Goal: Task Accomplishment & Management: Use online tool/utility

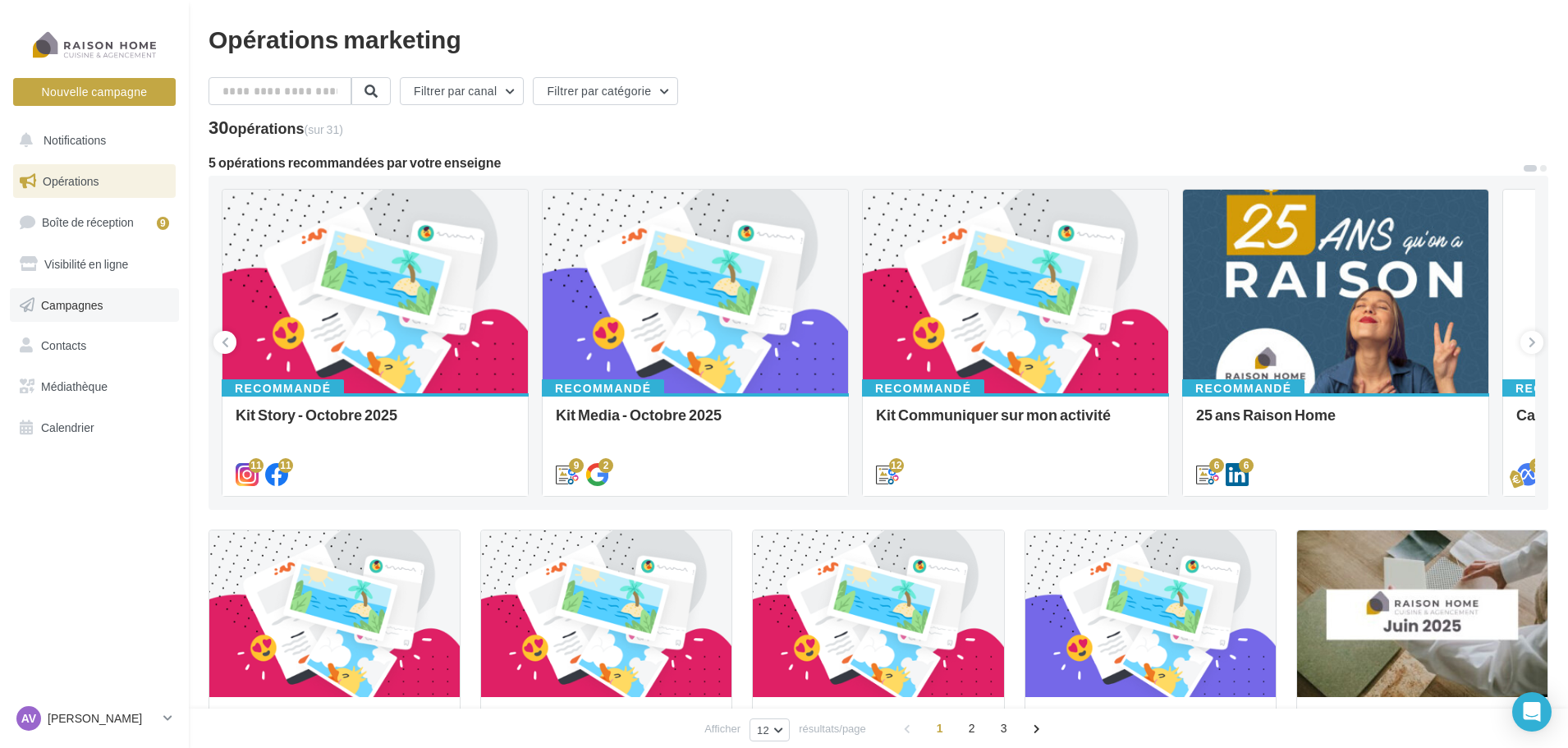
click at [128, 307] on link "Campagnes" at bounding box center [94, 305] width 169 height 35
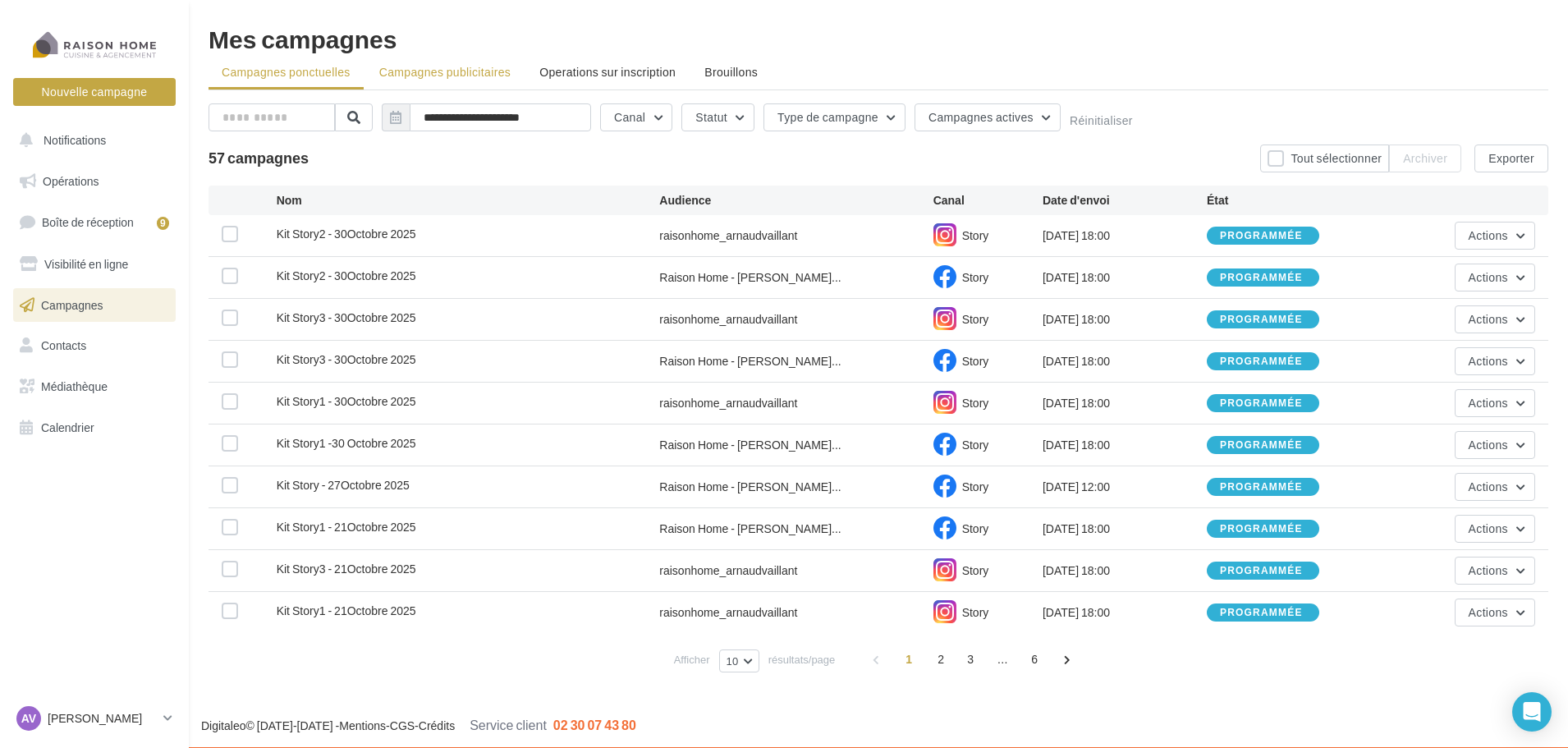
click at [450, 73] on span "Campagnes publicitaires" at bounding box center [445, 71] width 131 height 14
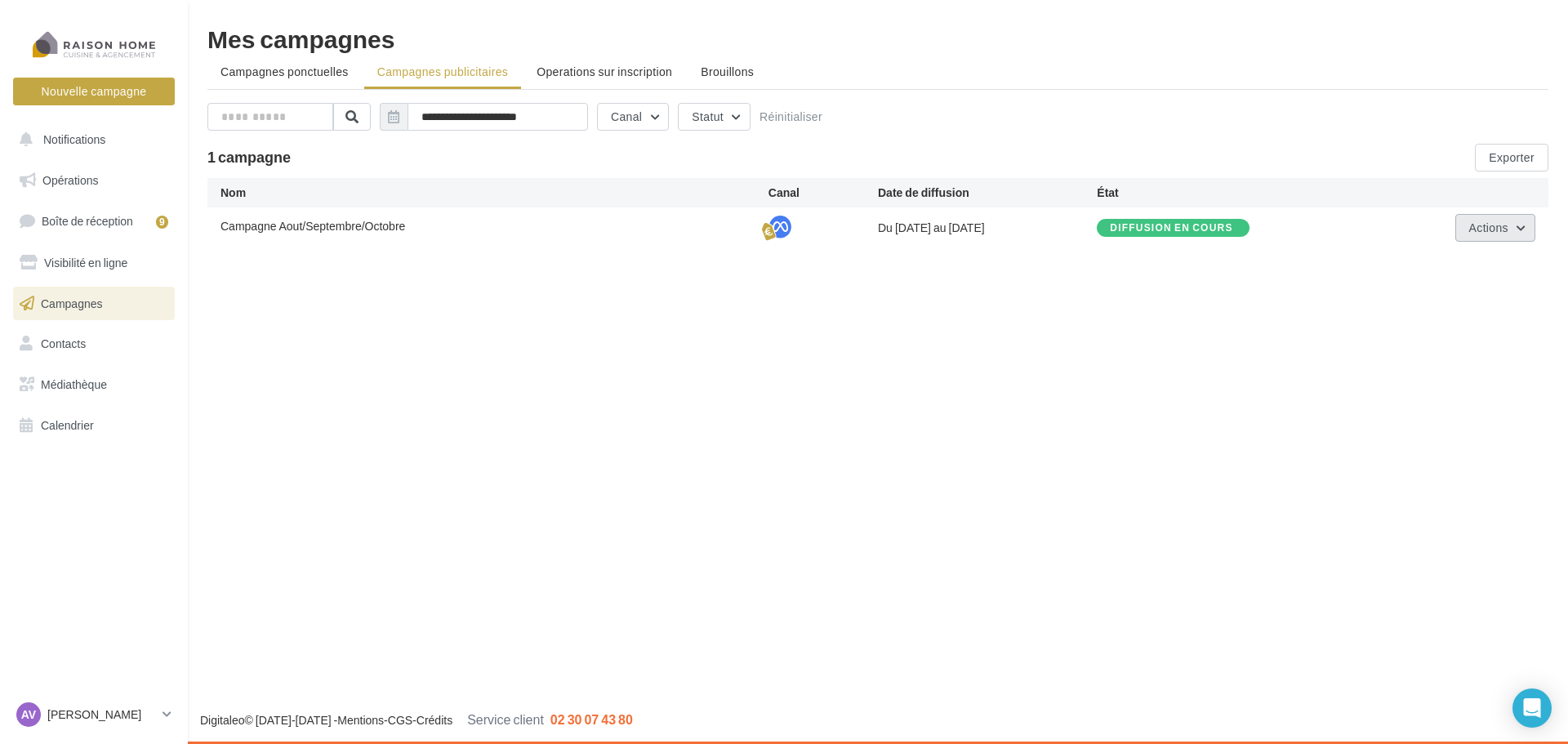
click at [1504, 230] on span "Actions" at bounding box center [1489, 227] width 39 height 14
drag, startPoint x: 1457, startPoint y: 295, endPoint x: 1455, endPoint y: 270, distance: 25.1
click at [1455, 270] on ul "Éditer Voir les résultats Voir les prélèvements Renommer Terminer" at bounding box center [1453, 351] width 164 height 213
click at [1498, 219] on button "Actions" at bounding box center [1495, 228] width 80 height 28
click at [1471, 295] on button "Voir les résultats" at bounding box center [1453, 308] width 164 height 42
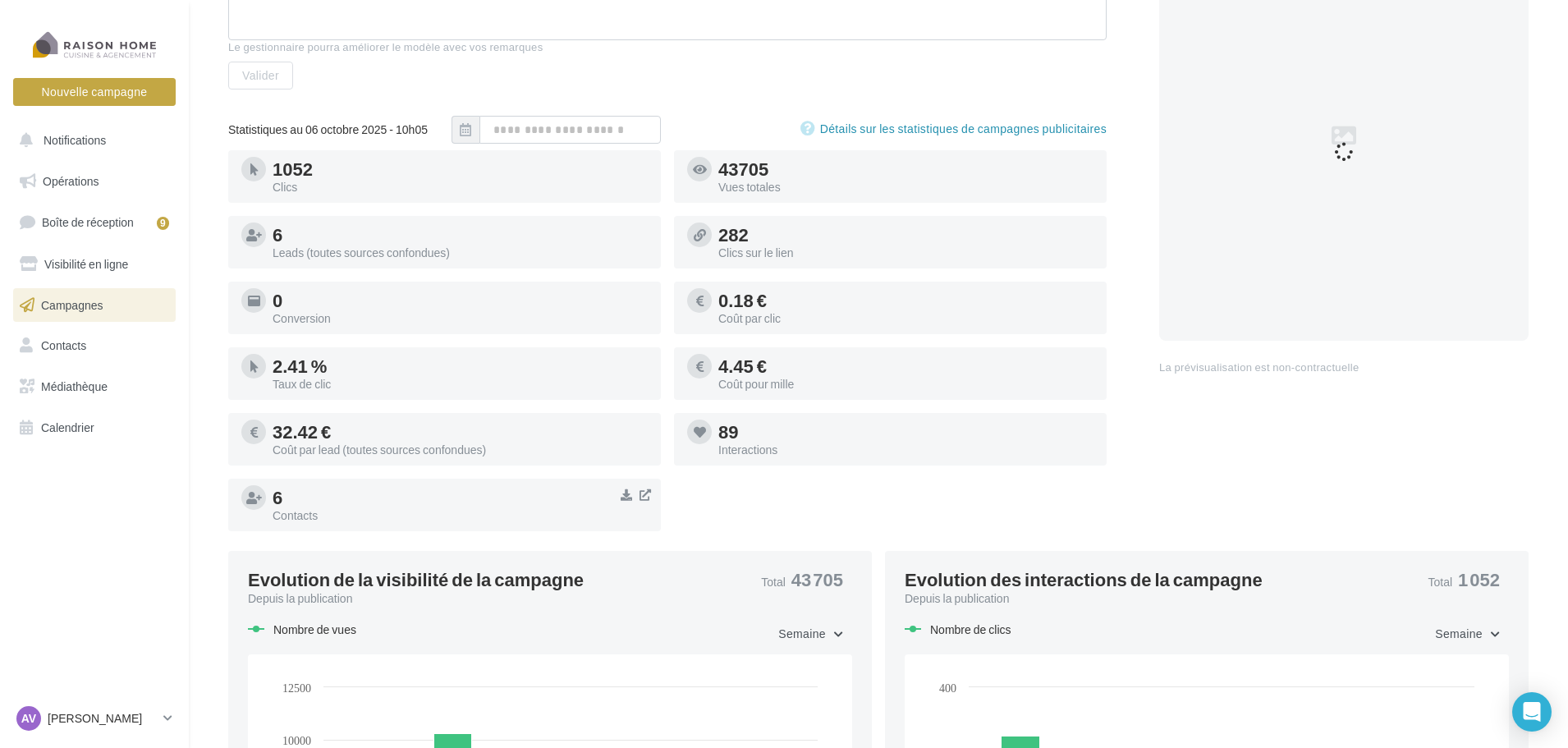
scroll to position [328, 0]
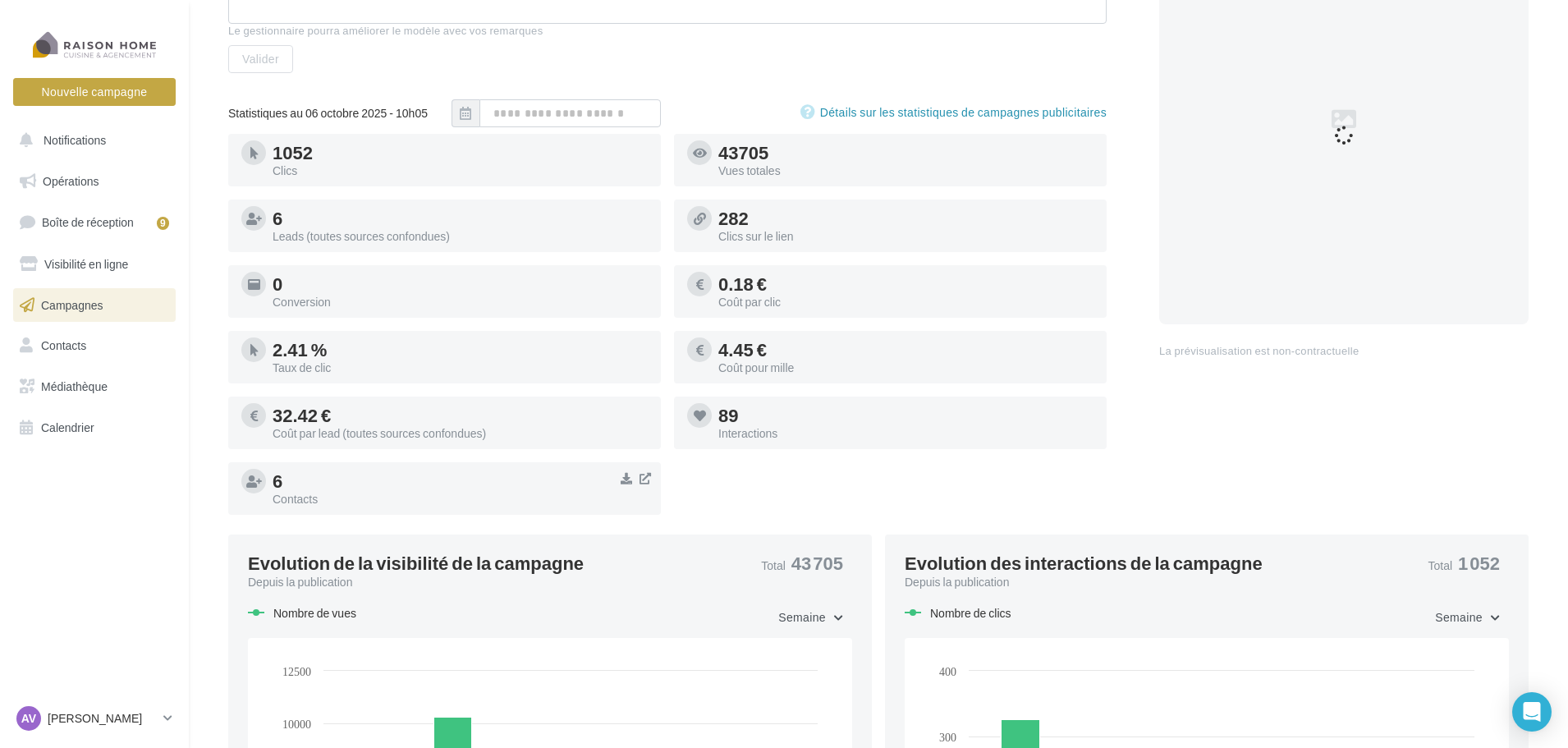
click at [108, 309] on link "Campagnes" at bounding box center [94, 305] width 169 height 35
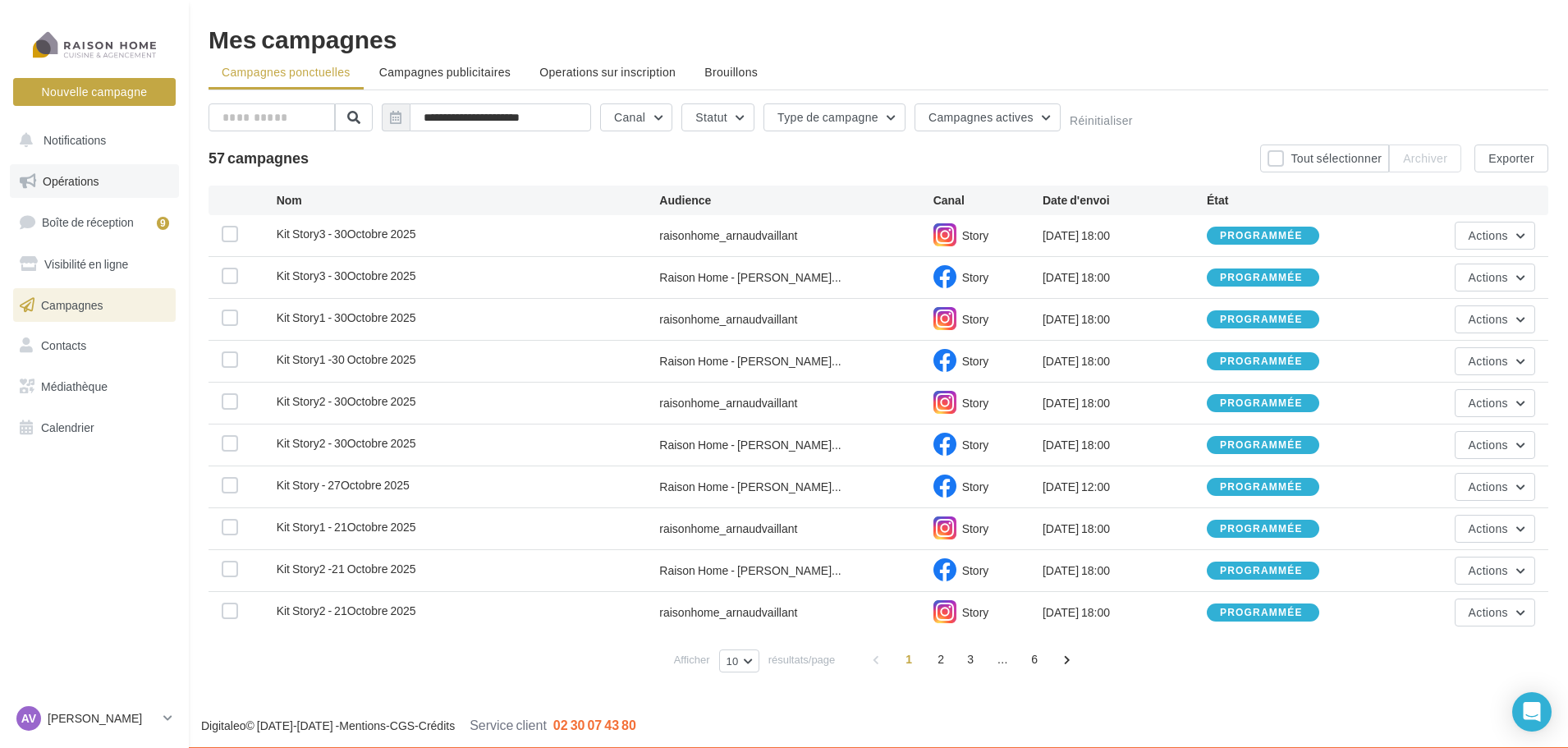
click at [91, 177] on span "Opérations" at bounding box center [70, 181] width 56 height 14
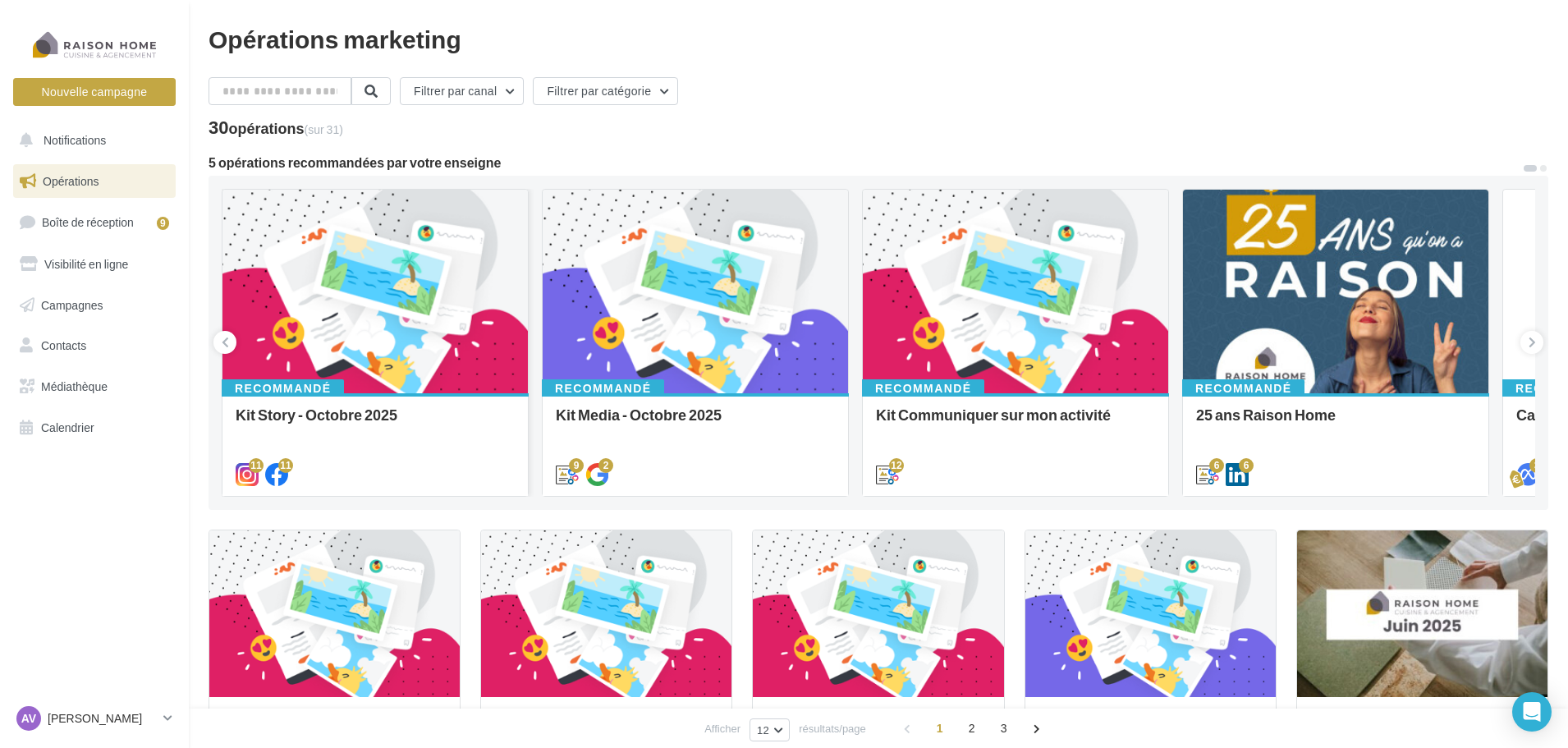
click at [460, 360] on div at bounding box center [374, 292] width 305 height 205
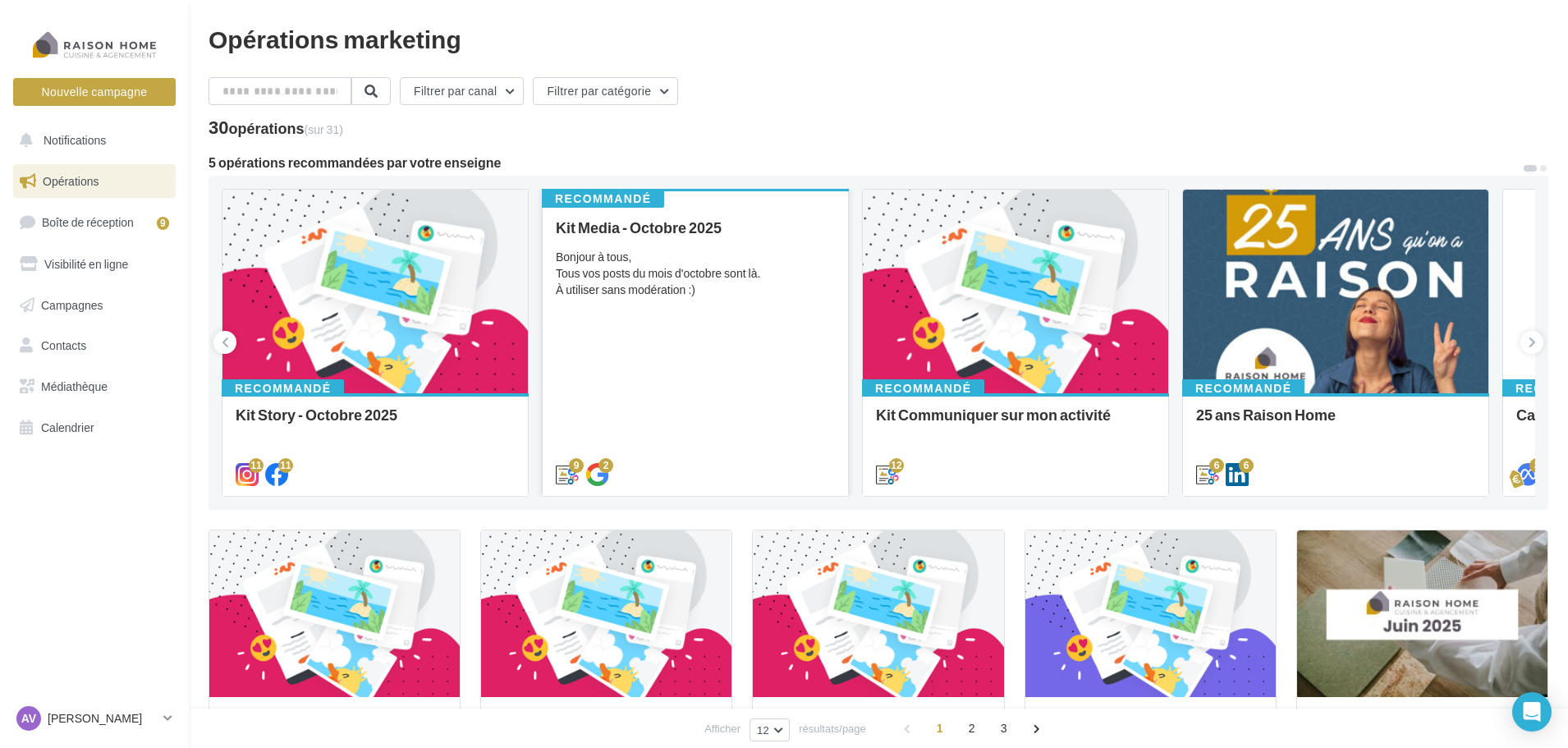
click at [758, 261] on div "Bonjour à tous, Tous vos posts du mois d'octobre sont là. À utiliser sans modér…" at bounding box center [696, 272] width 279 height 49
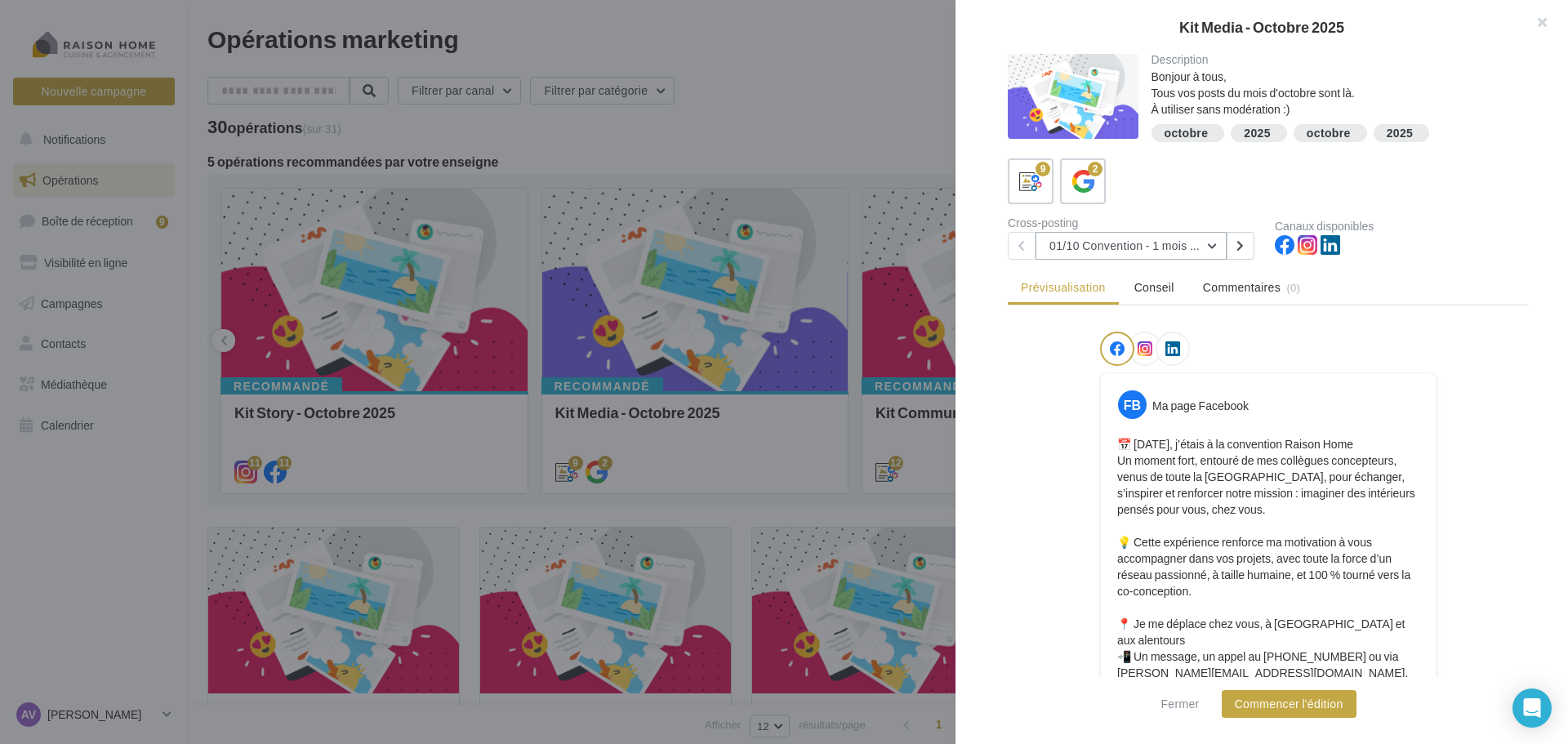
click at [1211, 242] on button "01/10 Convention - 1 mois en arrière" at bounding box center [1131, 245] width 191 height 28
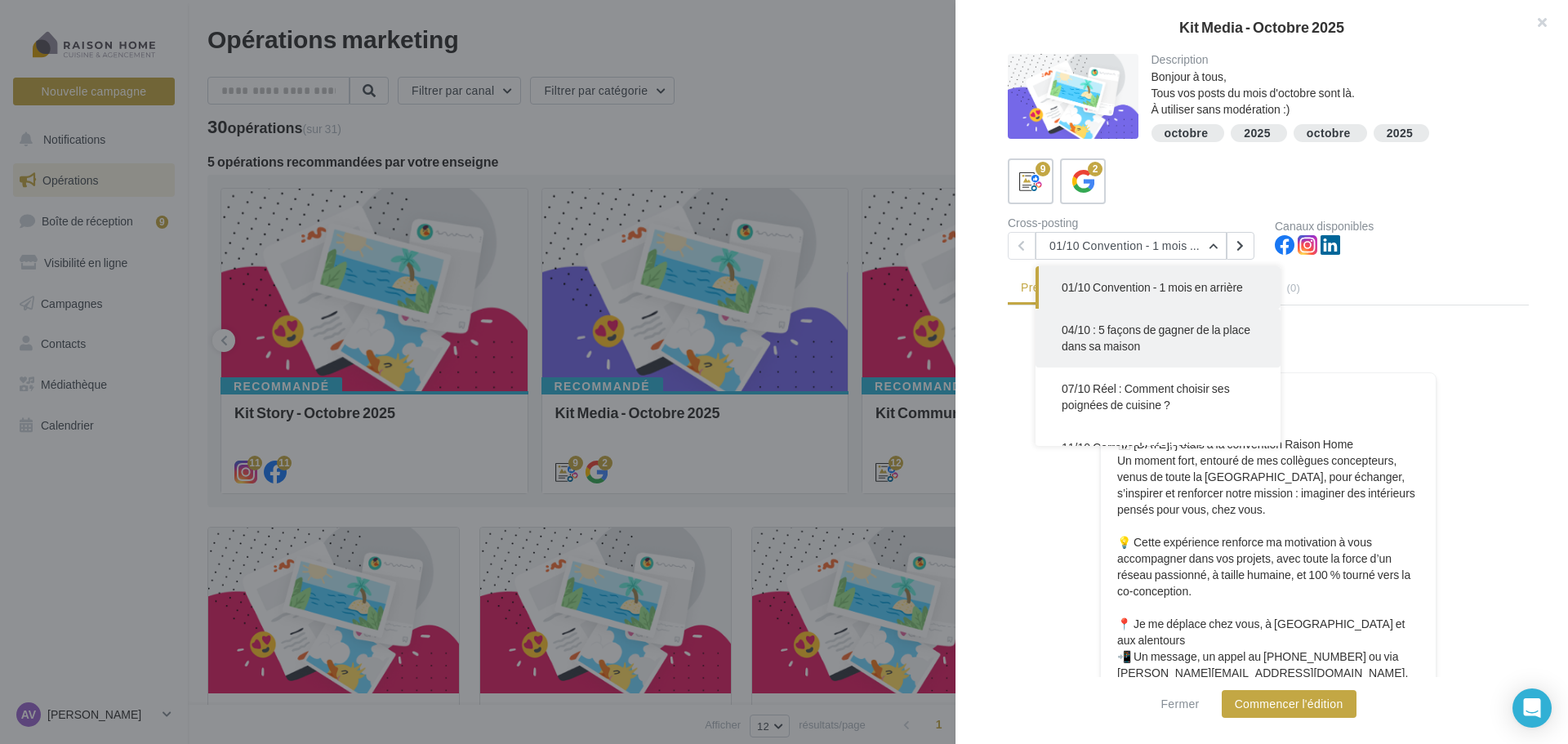
click at [1171, 329] on span "04/10 : 5 façons de gagner de la place dans sa maison" at bounding box center [1155, 338] width 189 height 31
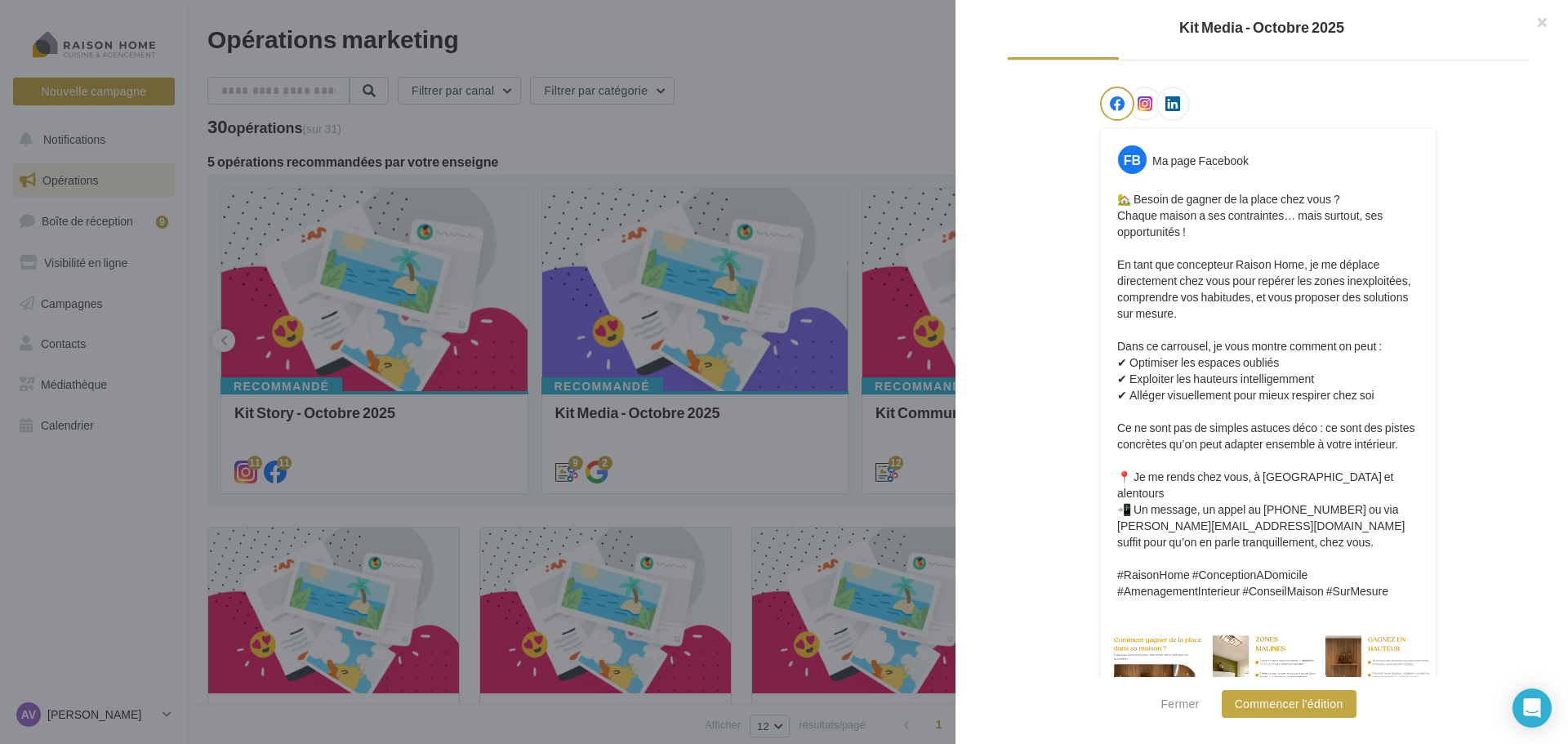
scroll to position [290, 0]
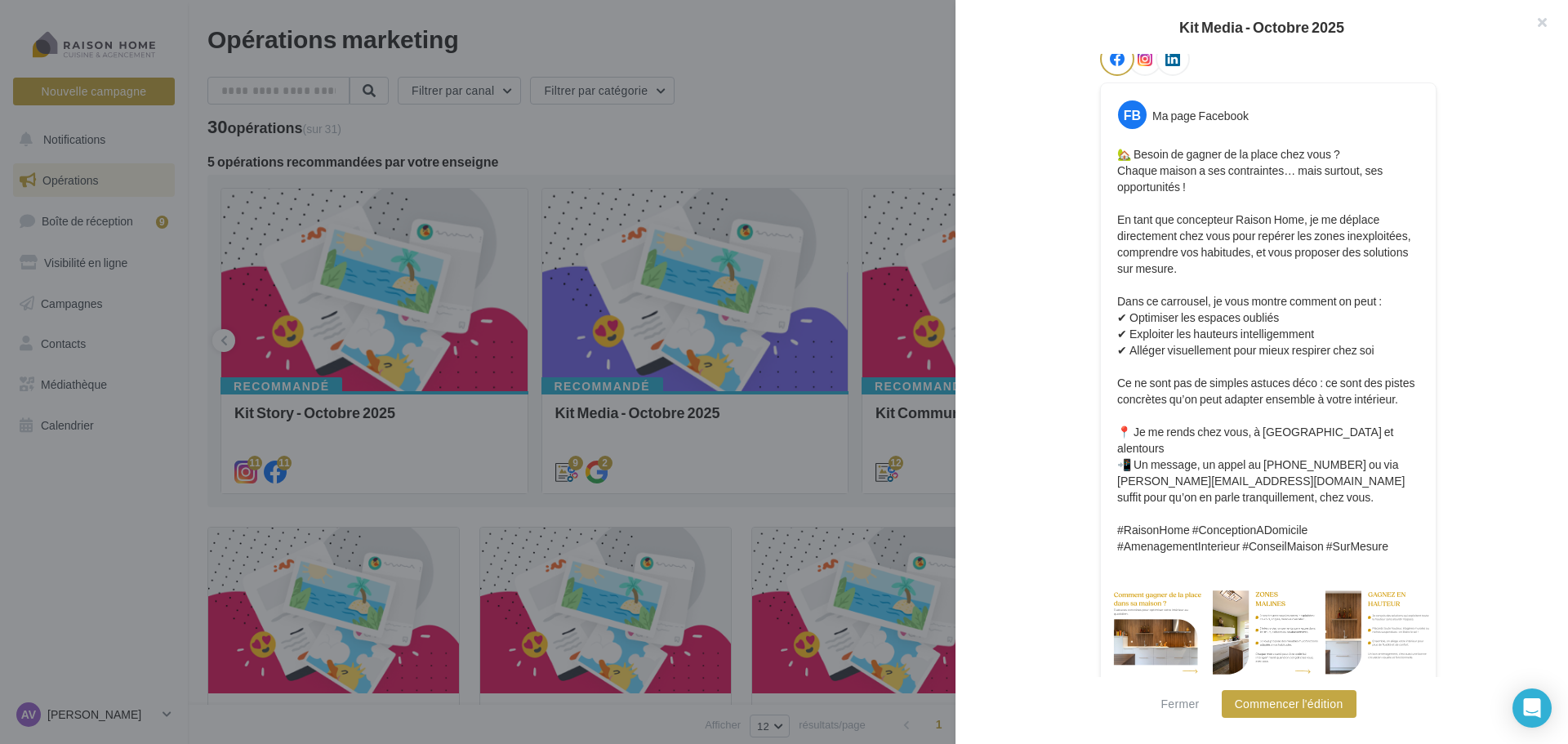
click at [1341, 402] on p "🏡 Besoin de gagner de la place chez vous ? Chaque maison a ses contraintes… mai…" at bounding box center [1268, 350] width 302 height 409
click at [1176, 604] on div at bounding box center [1155, 630] width 110 height 110
click at [1322, 704] on button "Commencer l'édition" at bounding box center [1288, 704] width 135 height 28
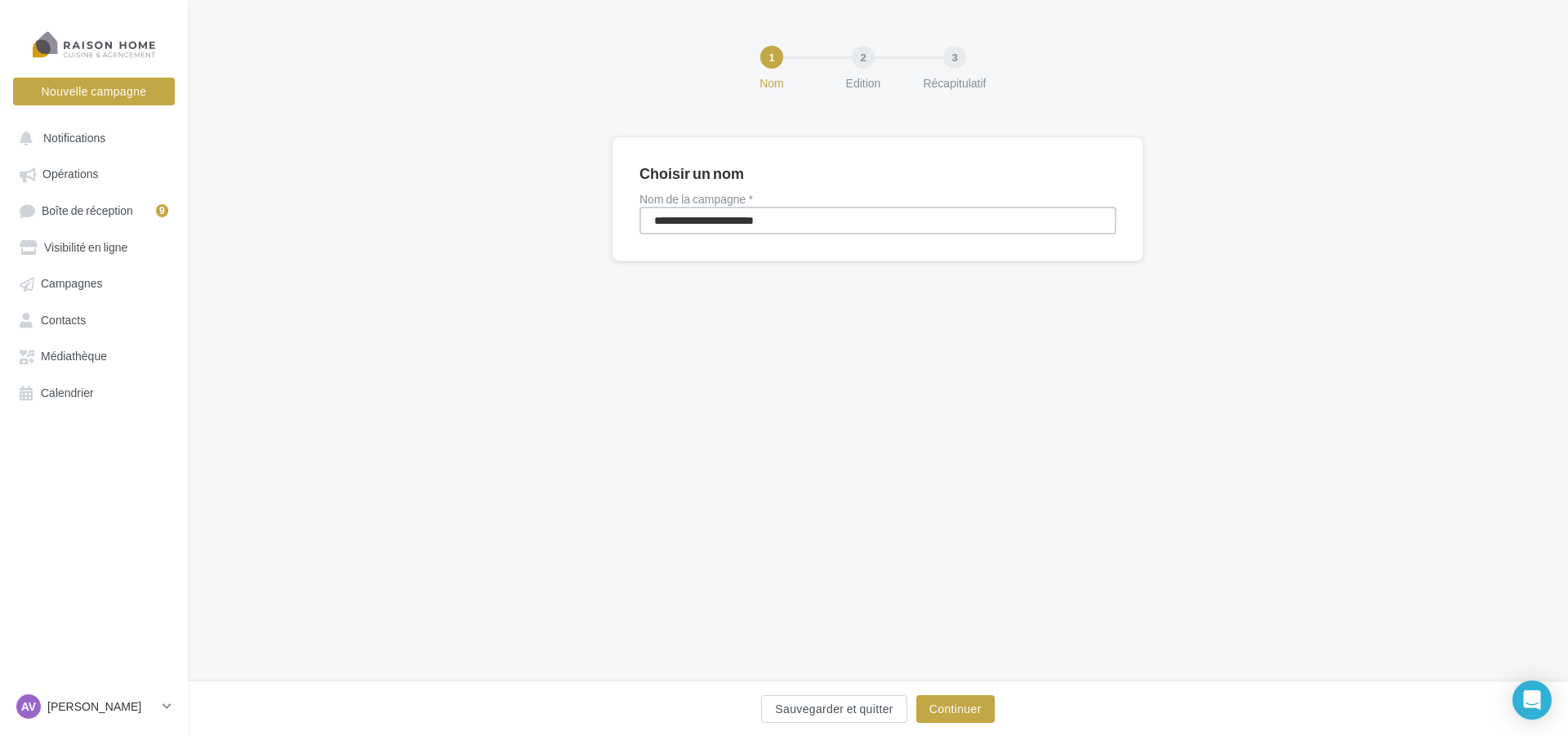
click at [706, 219] on input "**********" at bounding box center [878, 220] width 477 height 28
type input "**********"
click at [976, 714] on button "Continuer" at bounding box center [955, 708] width 78 height 28
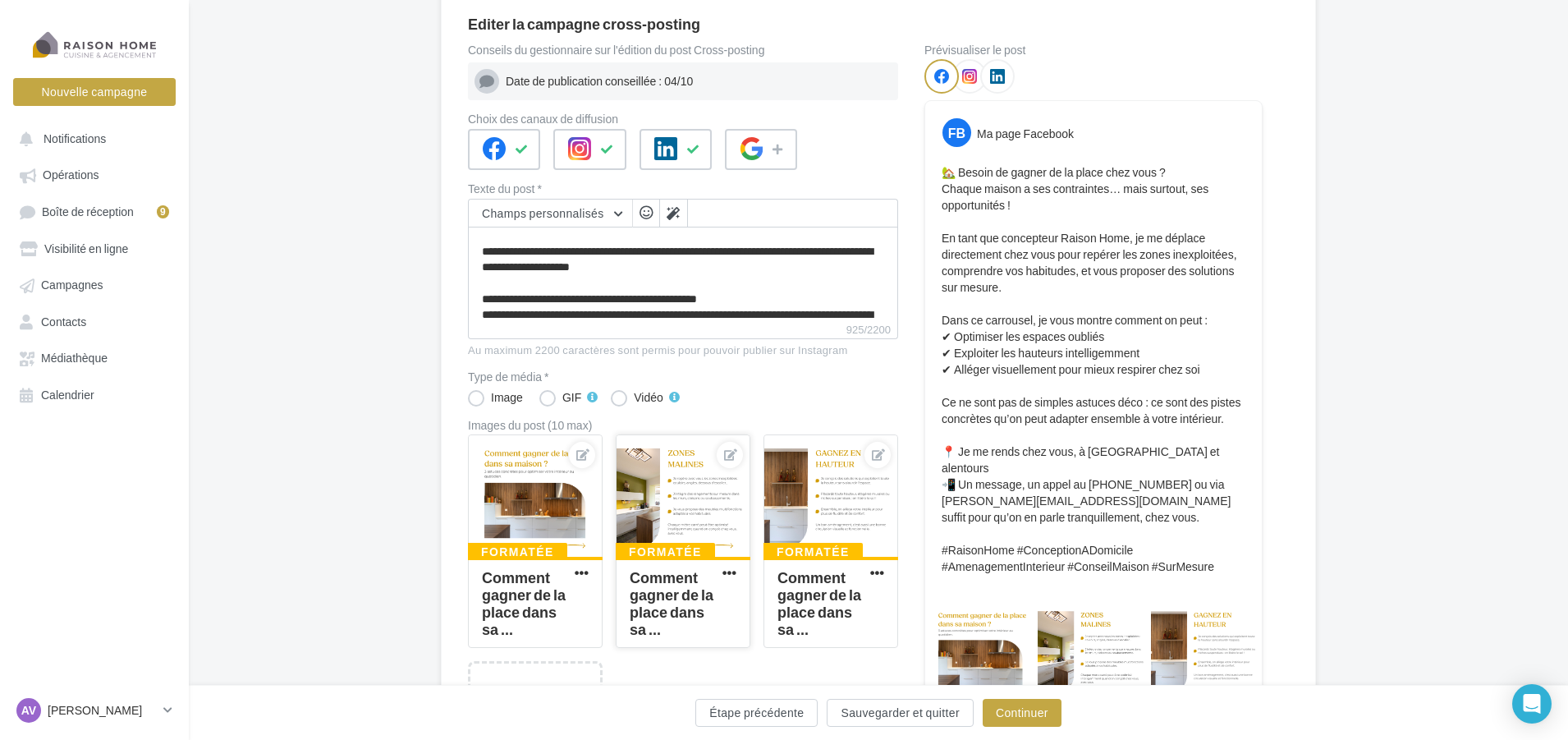
scroll to position [165, 0]
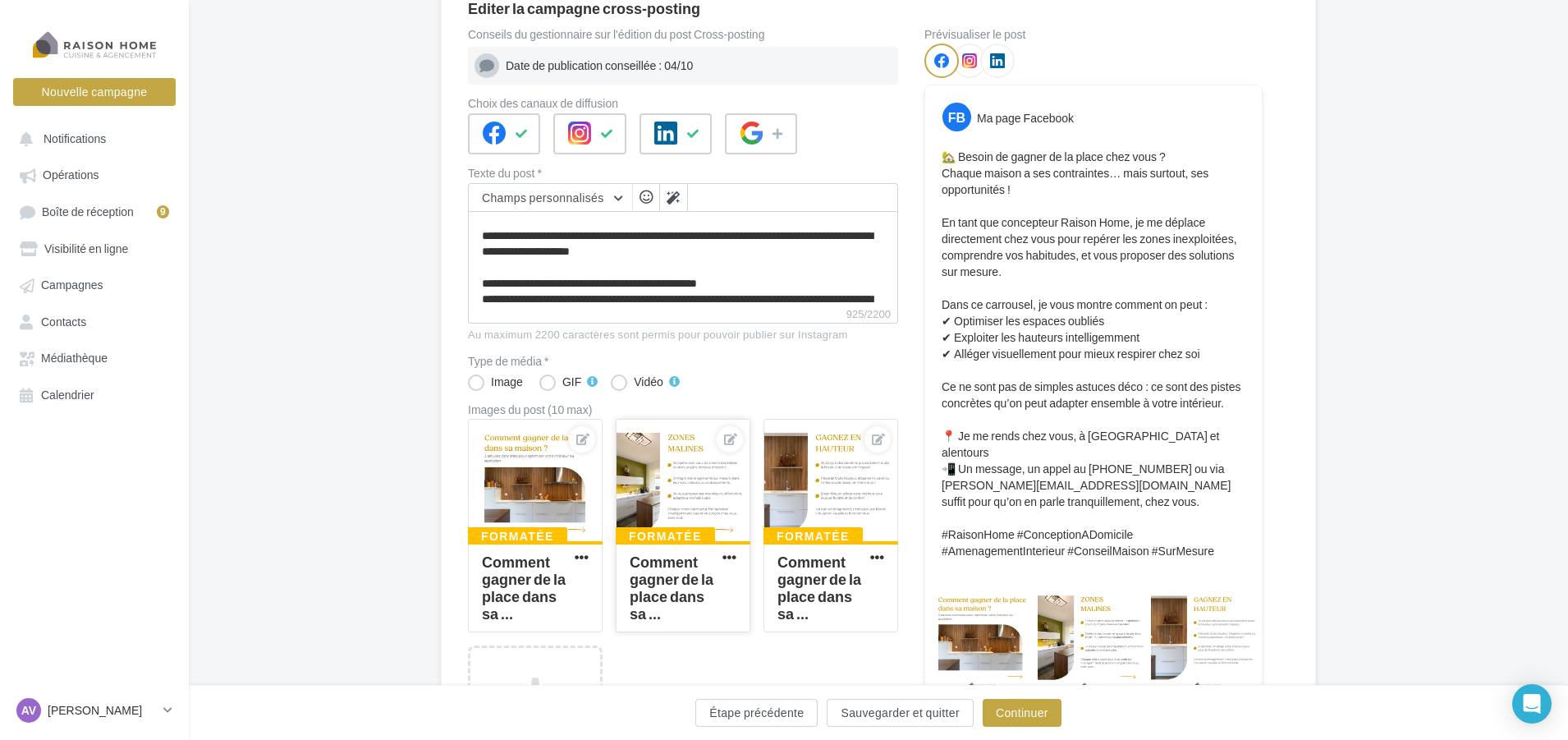
click at [688, 468] on div at bounding box center [683, 481] width 133 height 123
click at [616, 632] on div "Sélectionner un fichier Consulter les contraintes attendues pour ce type de cam…" at bounding box center [683, 632] width 135 height 0
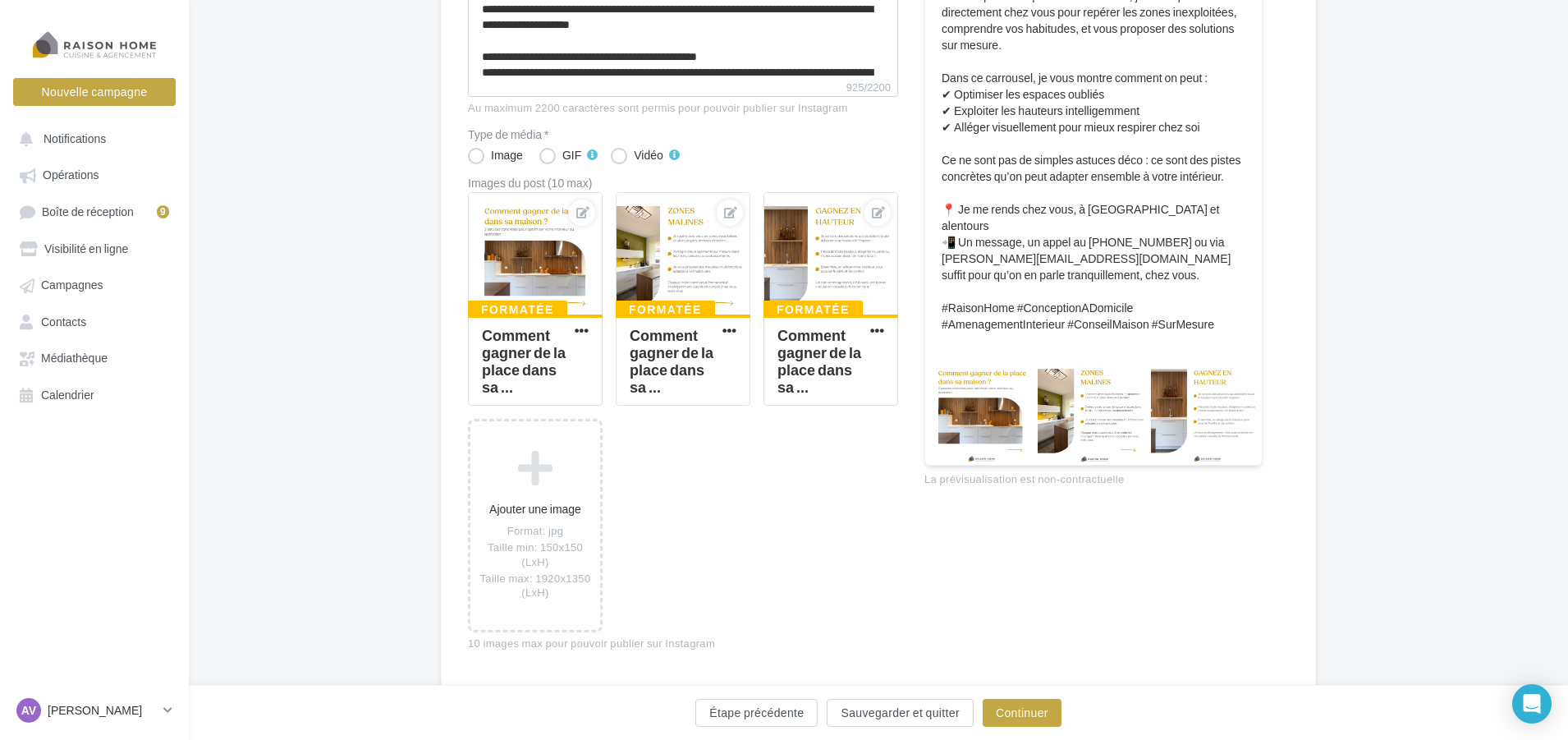
scroll to position [439, 0]
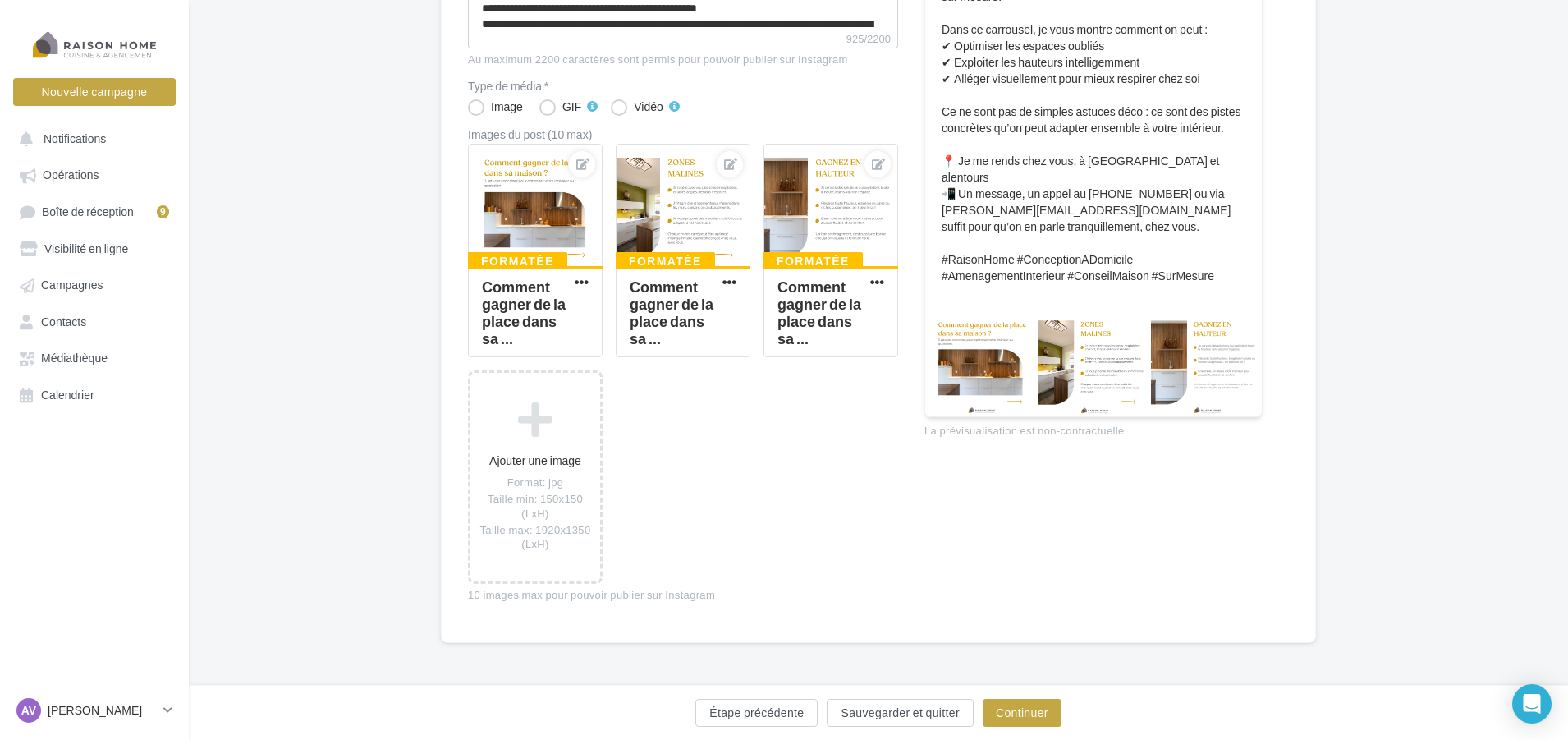
click at [1007, 349] on div at bounding box center [980, 360] width 111 height 111
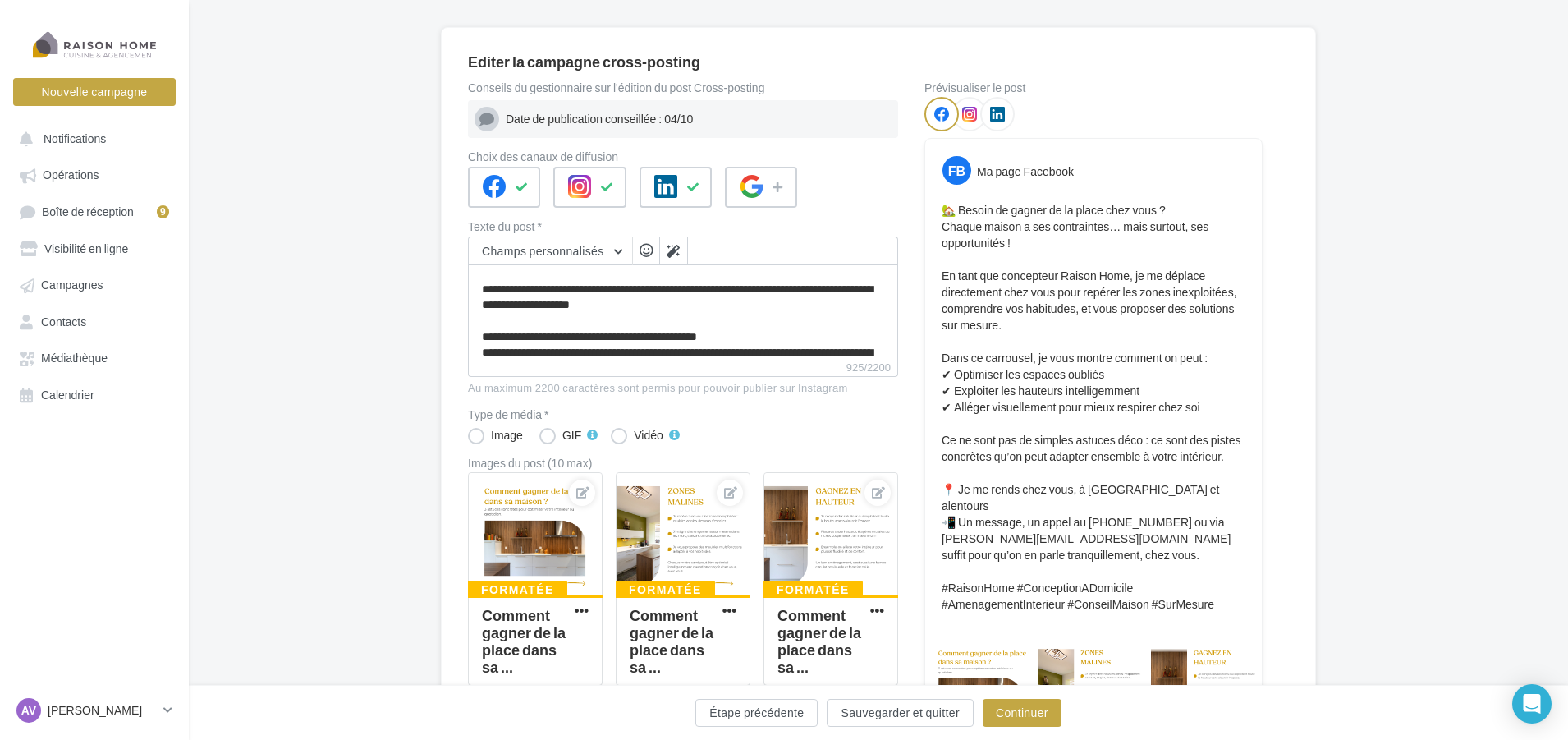
scroll to position [192, 0]
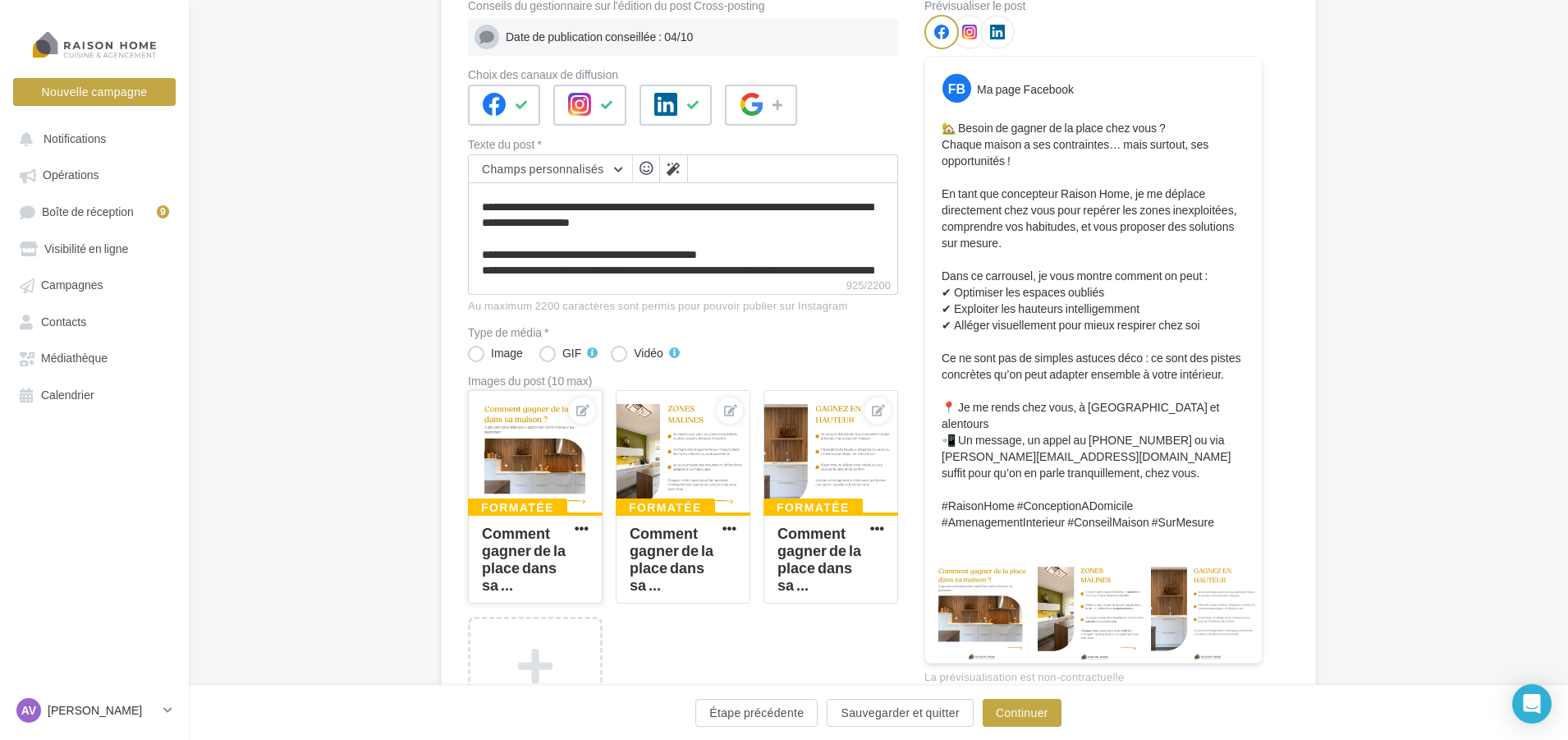
click at [573, 528] on button "button" at bounding box center [581, 529] width 20 height 16
click at [675, 605] on button "Ouvrir l'éditeur d'image" at bounding box center [655, 604] width 168 height 42
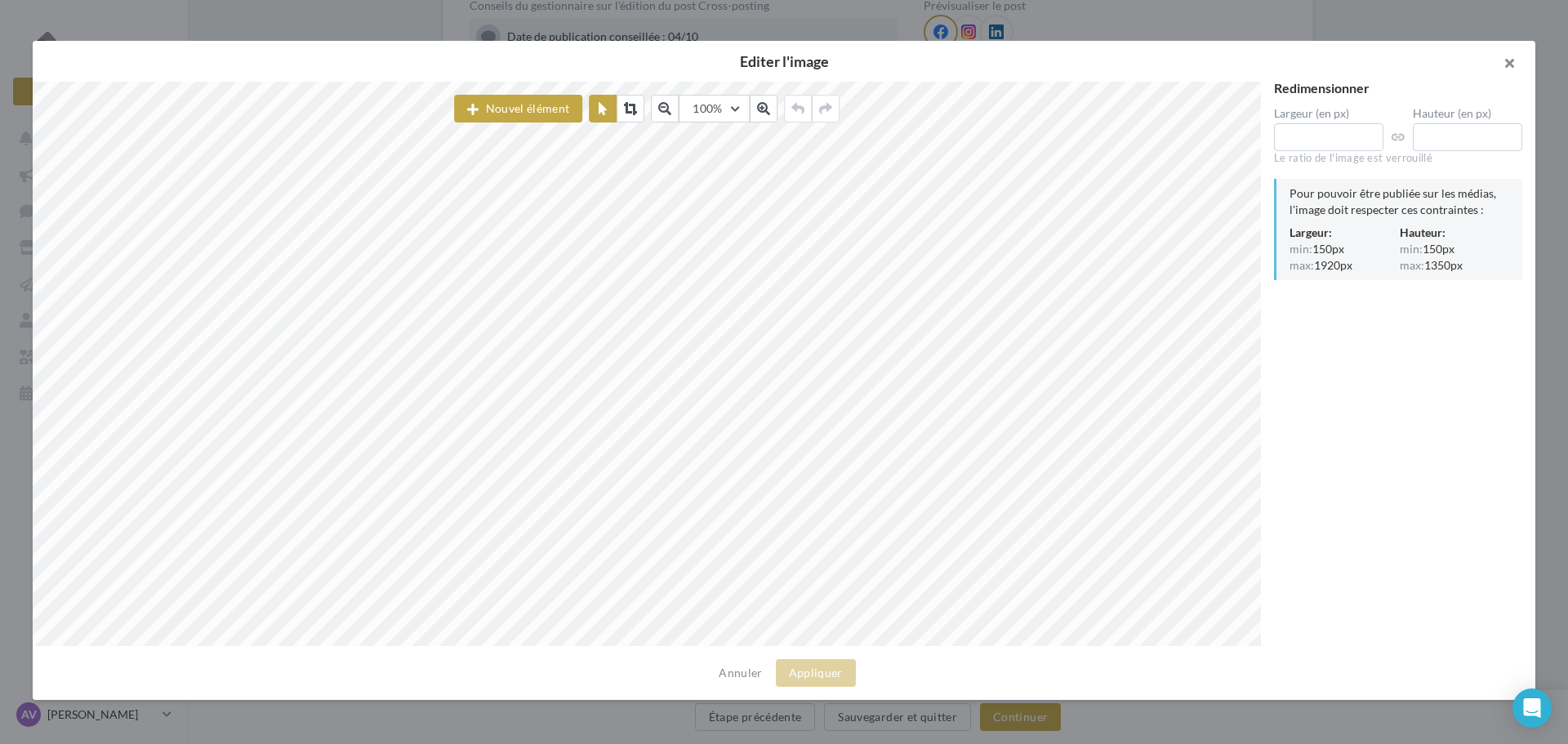
click at [1504, 58] on button "button" at bounding box center [1503, 65] width 65 height 49
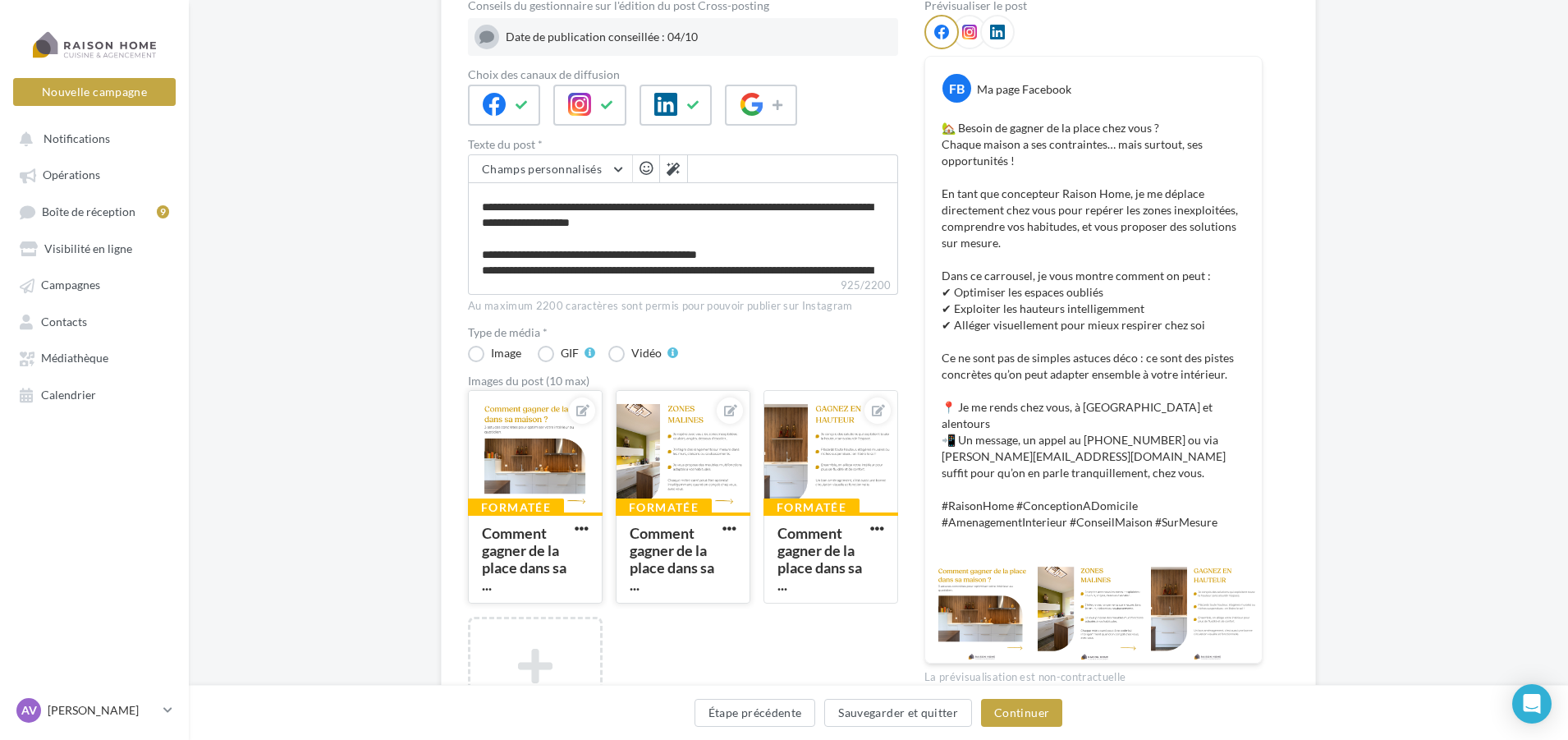
click at [721, 526] on button "button" at bounding box center [729, 529] width 20 height 16
click at [827, 603] on button "Ouvrir l'éditeur d'image" at bounding box center [806, 604] width 173 height 42
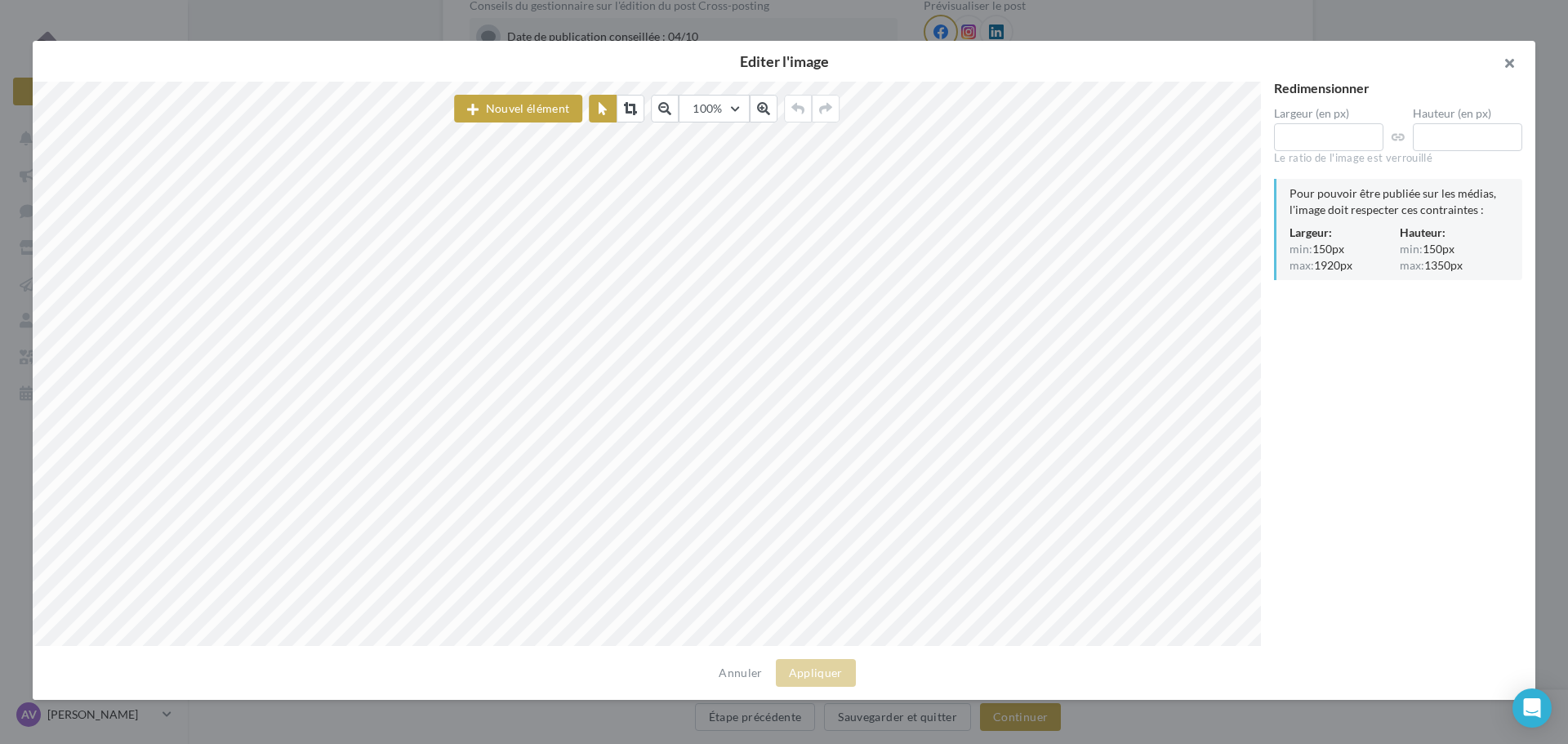
click at [1512, 56] on button "button" at bounding box center [1503, 65] width 65 height 49
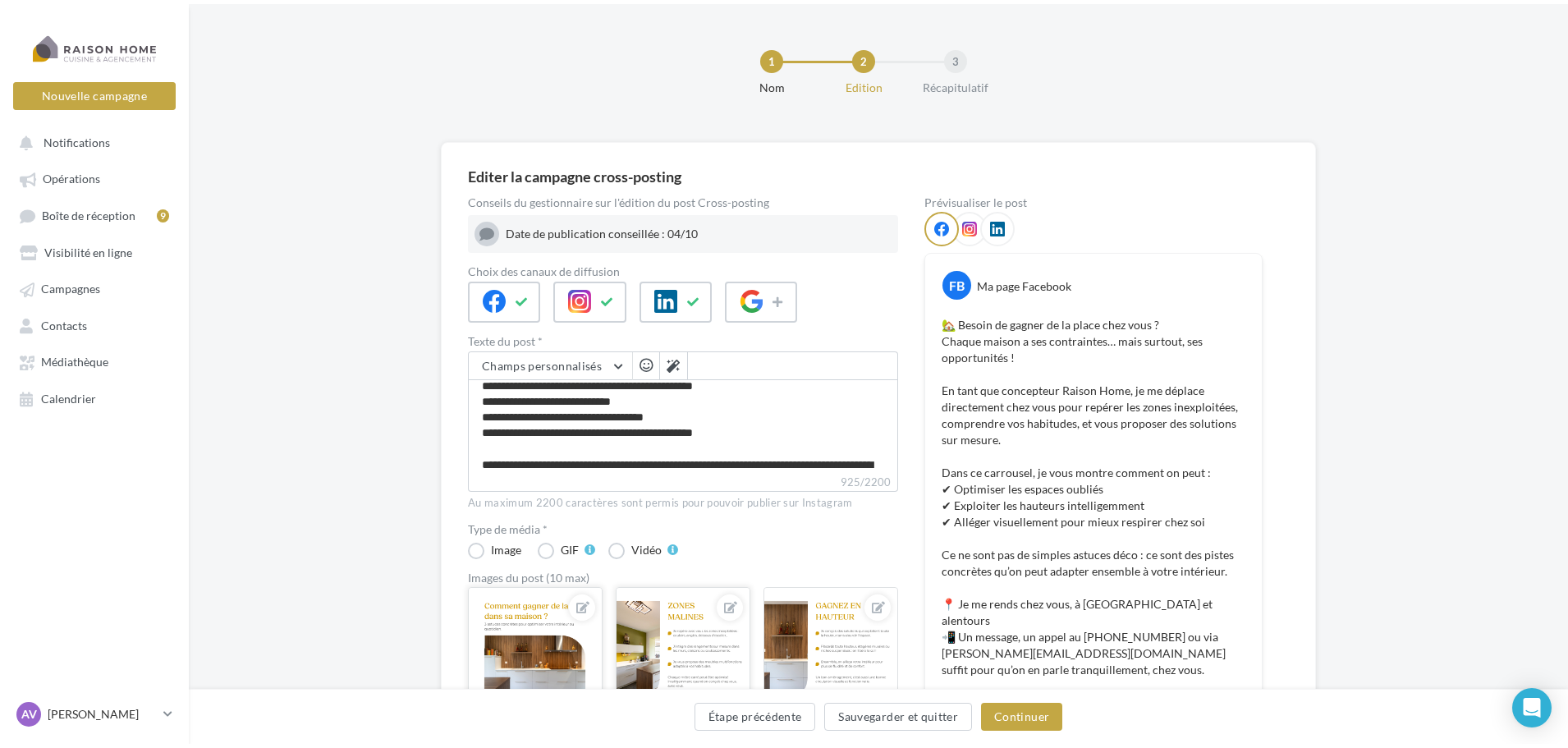
scroll to position [186, 0]
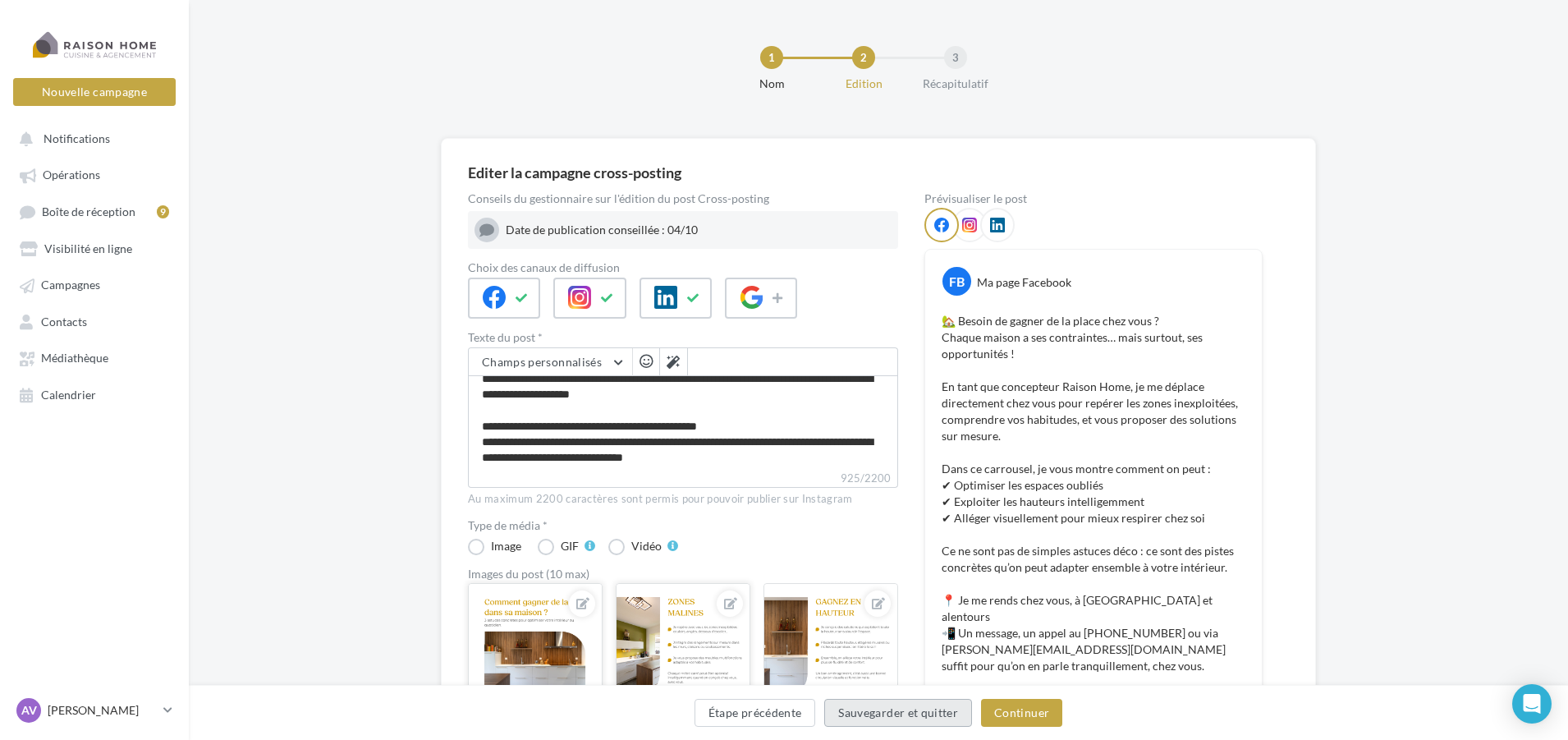
click at [885, 715] on button "Sauvegarder et quitter" at bounding box center [899, 712] width 148 height 28
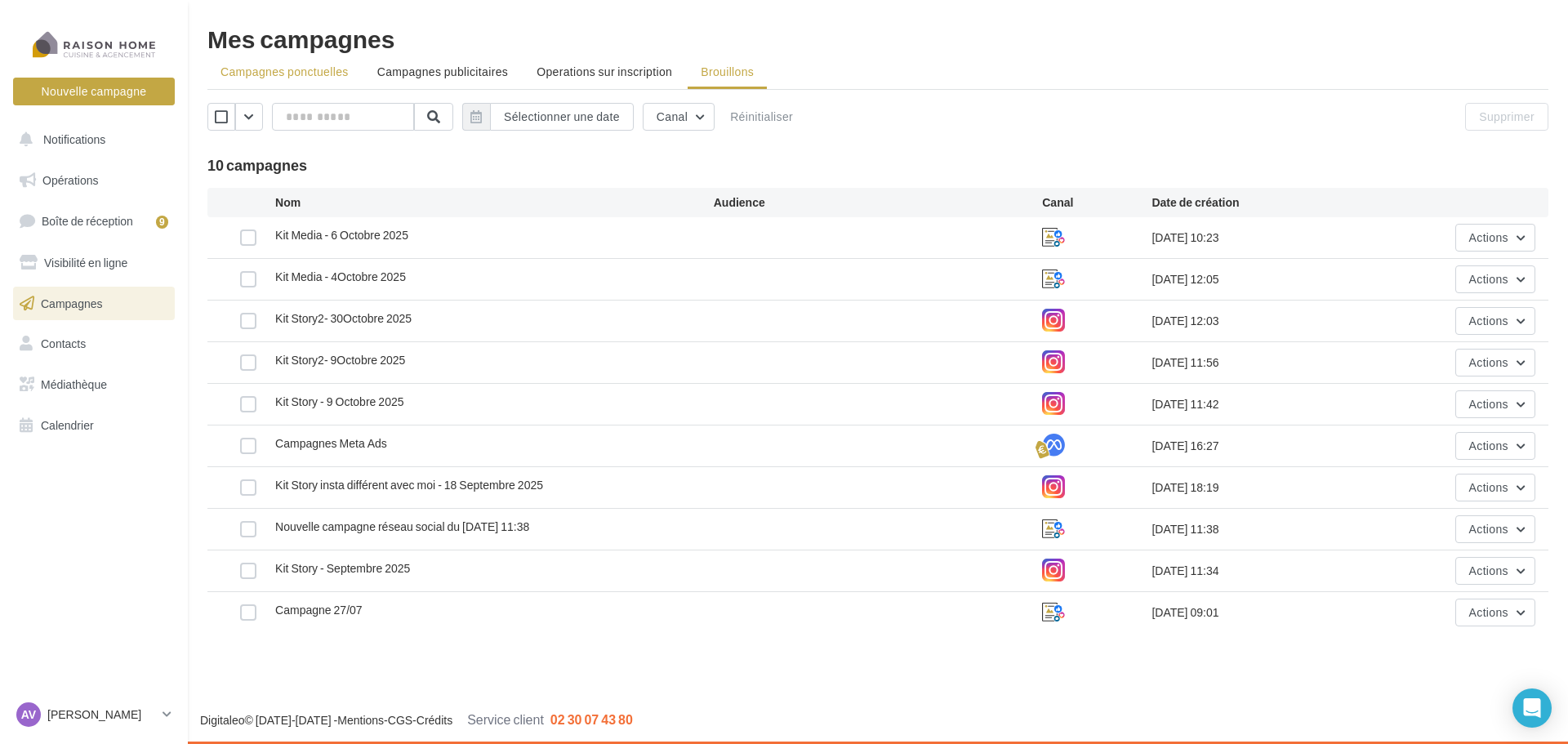
click at [324, 71] on span "Campagnes ponctuelles" at bounding box center [284, 71] width 128 height 14
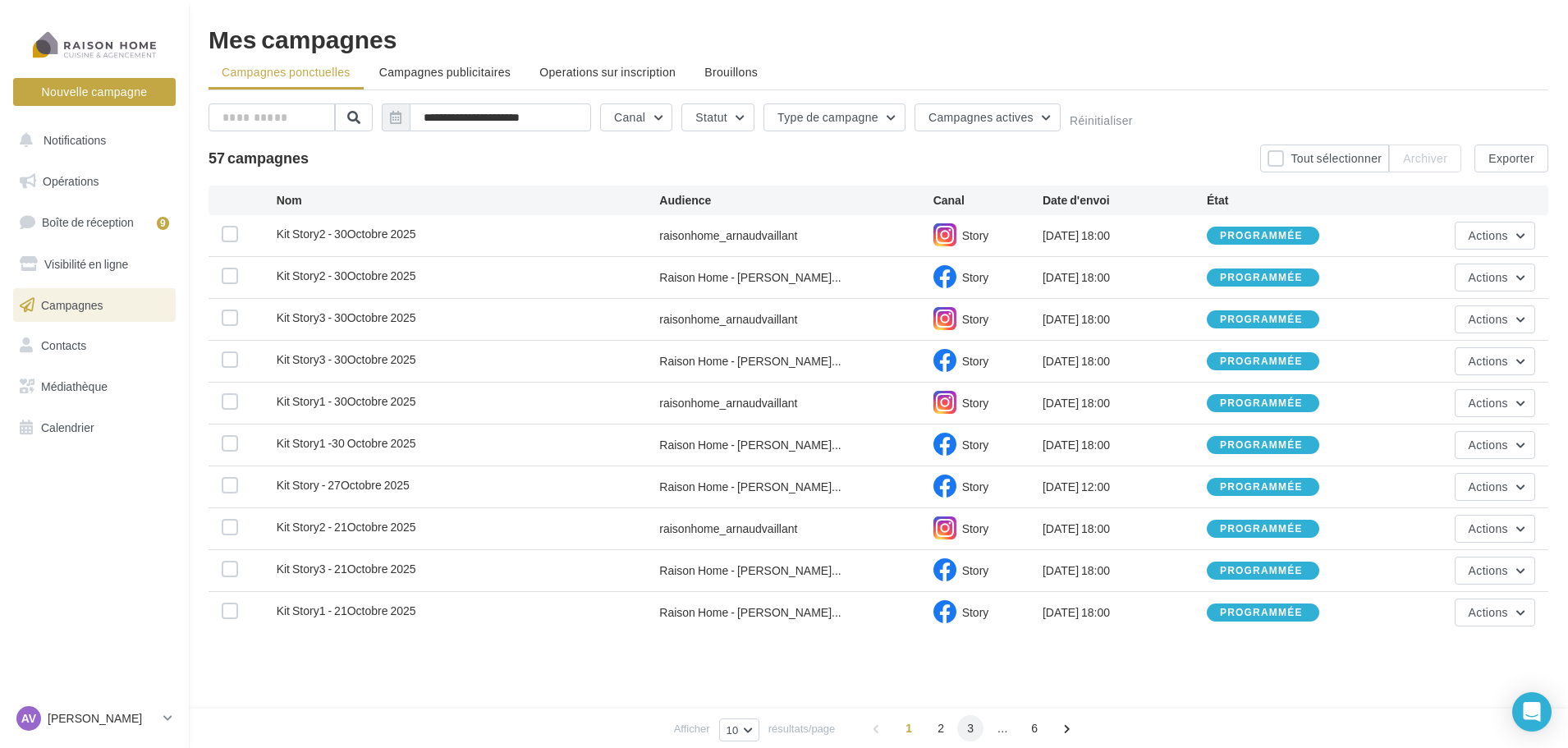
click at [969, 733] on span "3" at bounding box center [970, 728] width 26 height 26
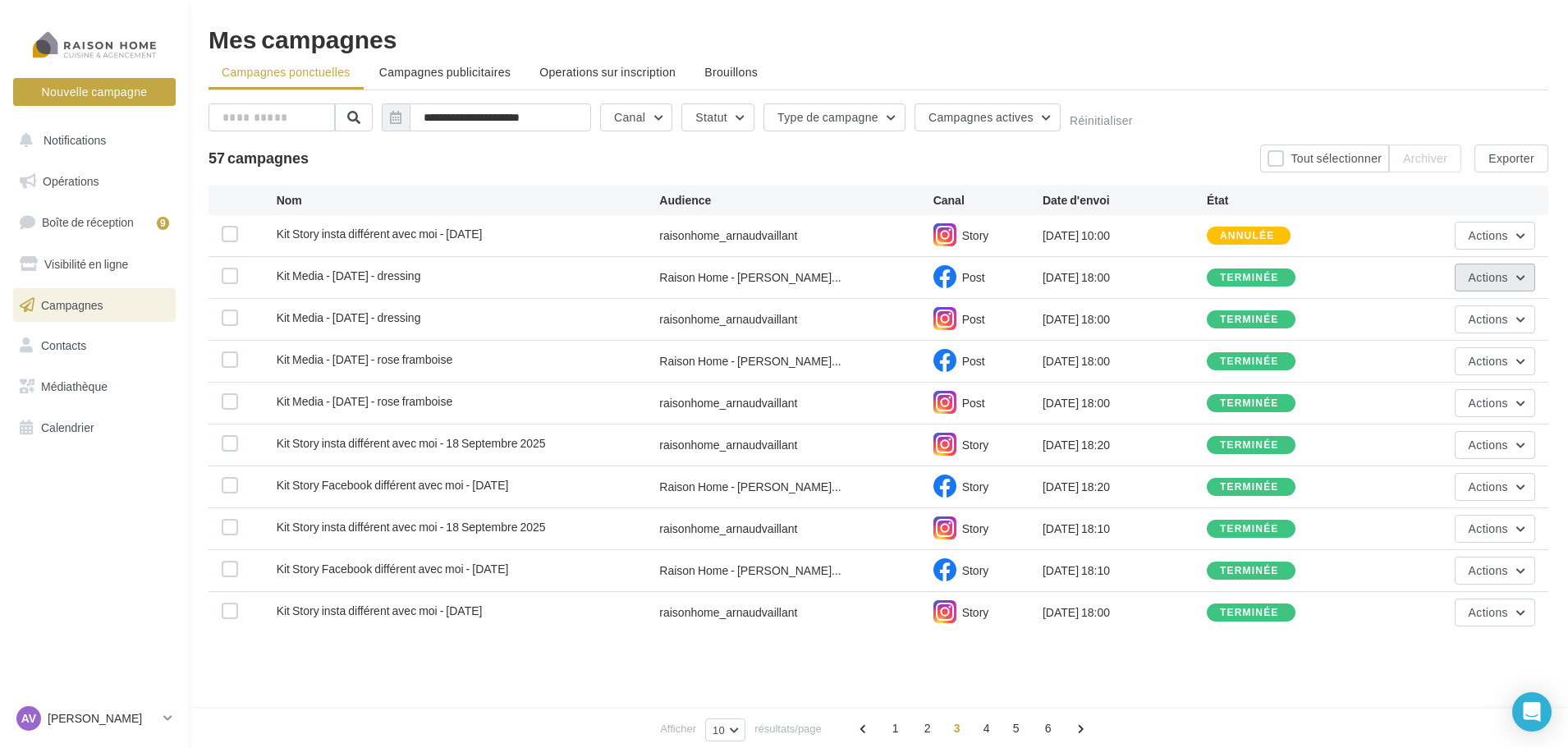
click at [1523, 279] on button "Actions" at bounding box center [1496, 277] width 81 height 28
click at [1469, 320] on button "Voir les résultats" at bounding box center [1453, 316] width 165 height 42
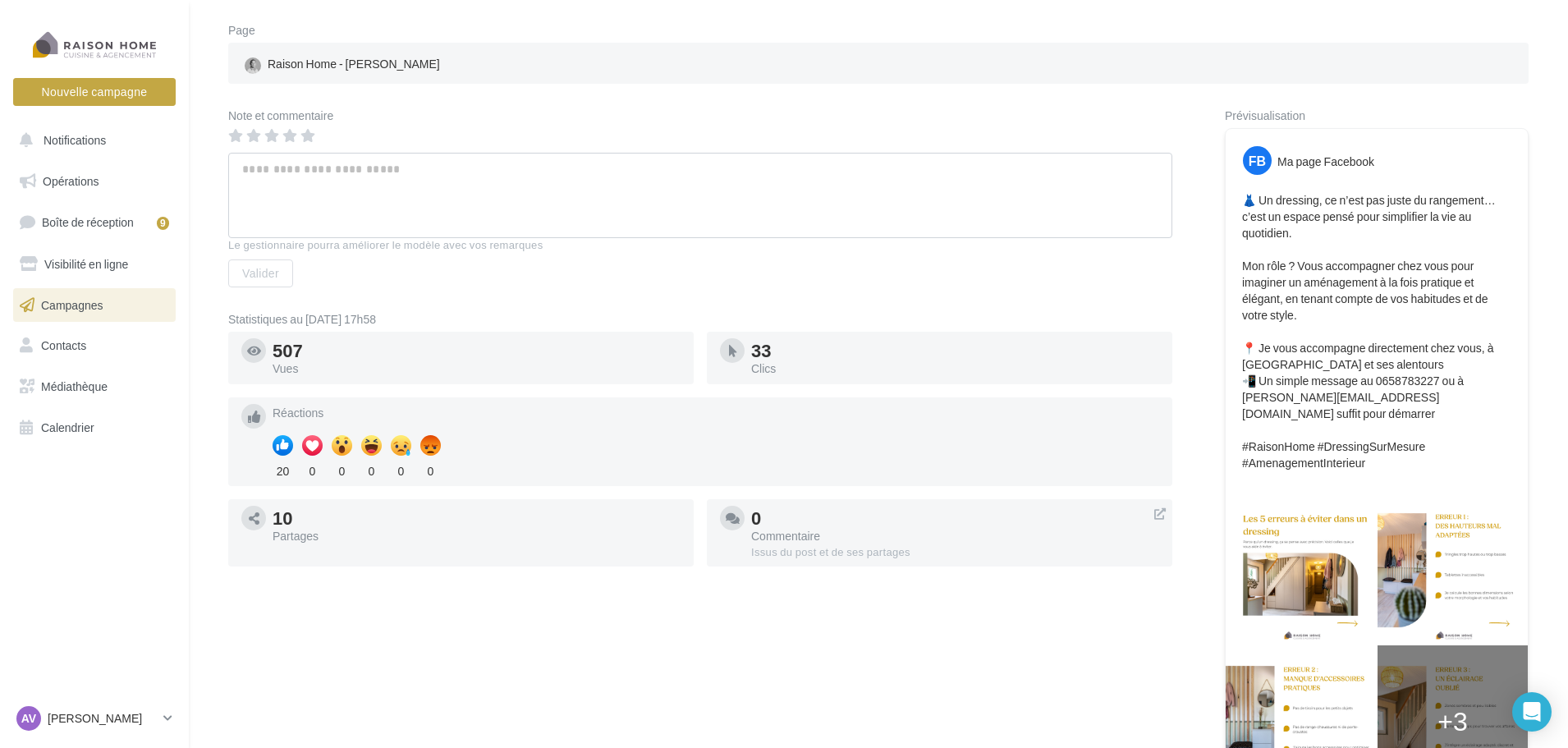
scroll to position [189, 0]
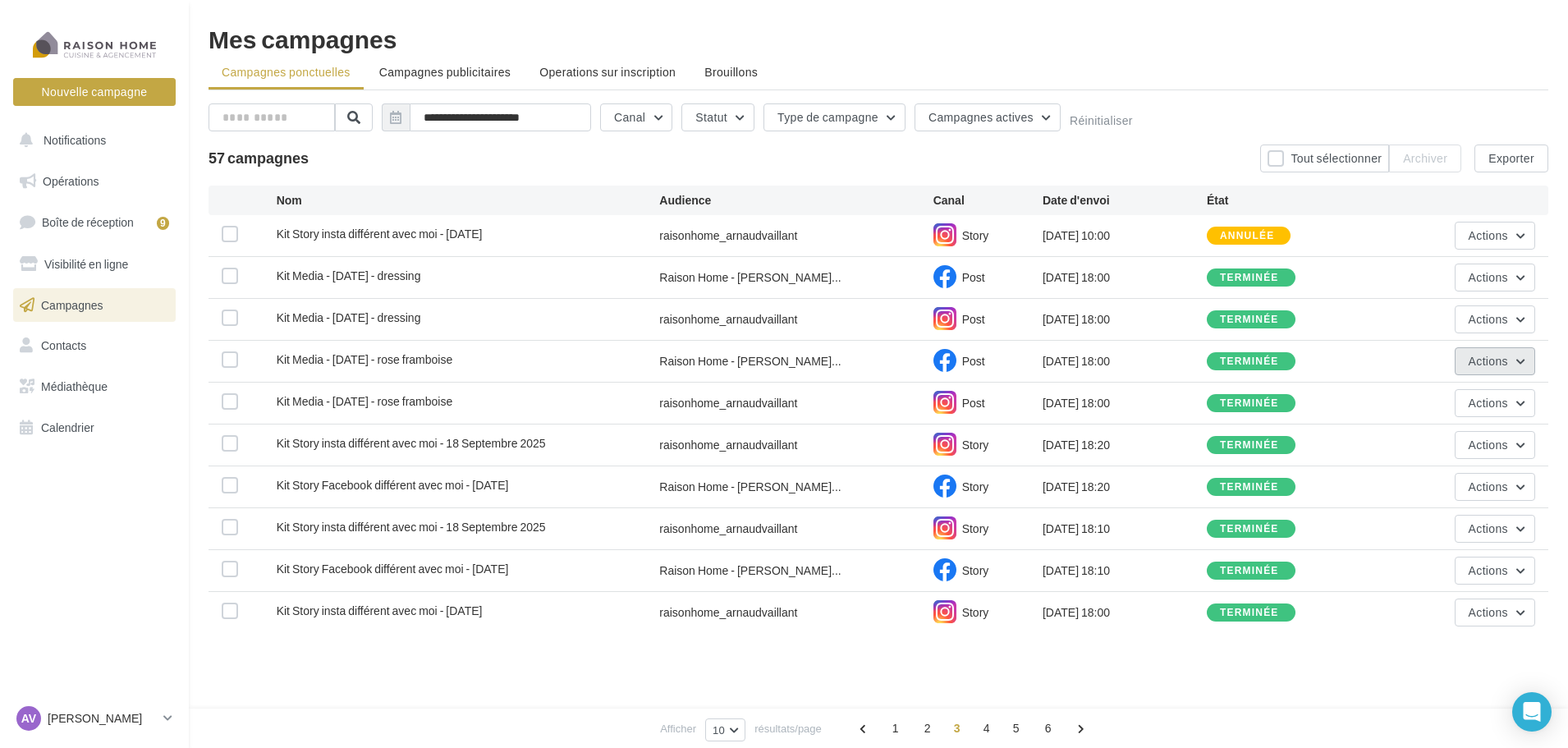
click at [1522, 362] on button "Actions" at bounding box center [1496, 361] width 81 height 28
click at [1506, 400] on button "Voir les résultats" at bounding box center [1453, 400] width 165 height 42
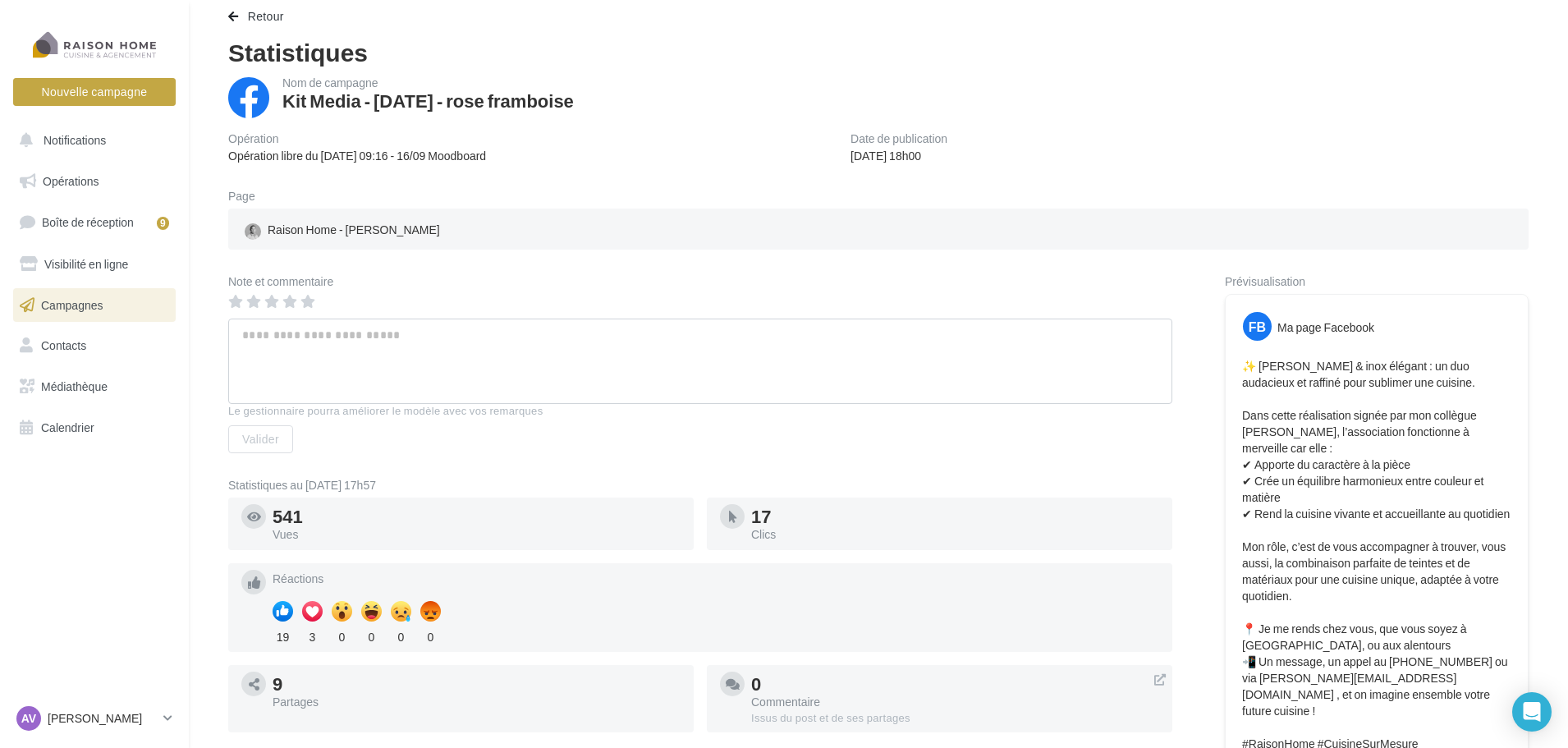
scroll to position [82, 0]
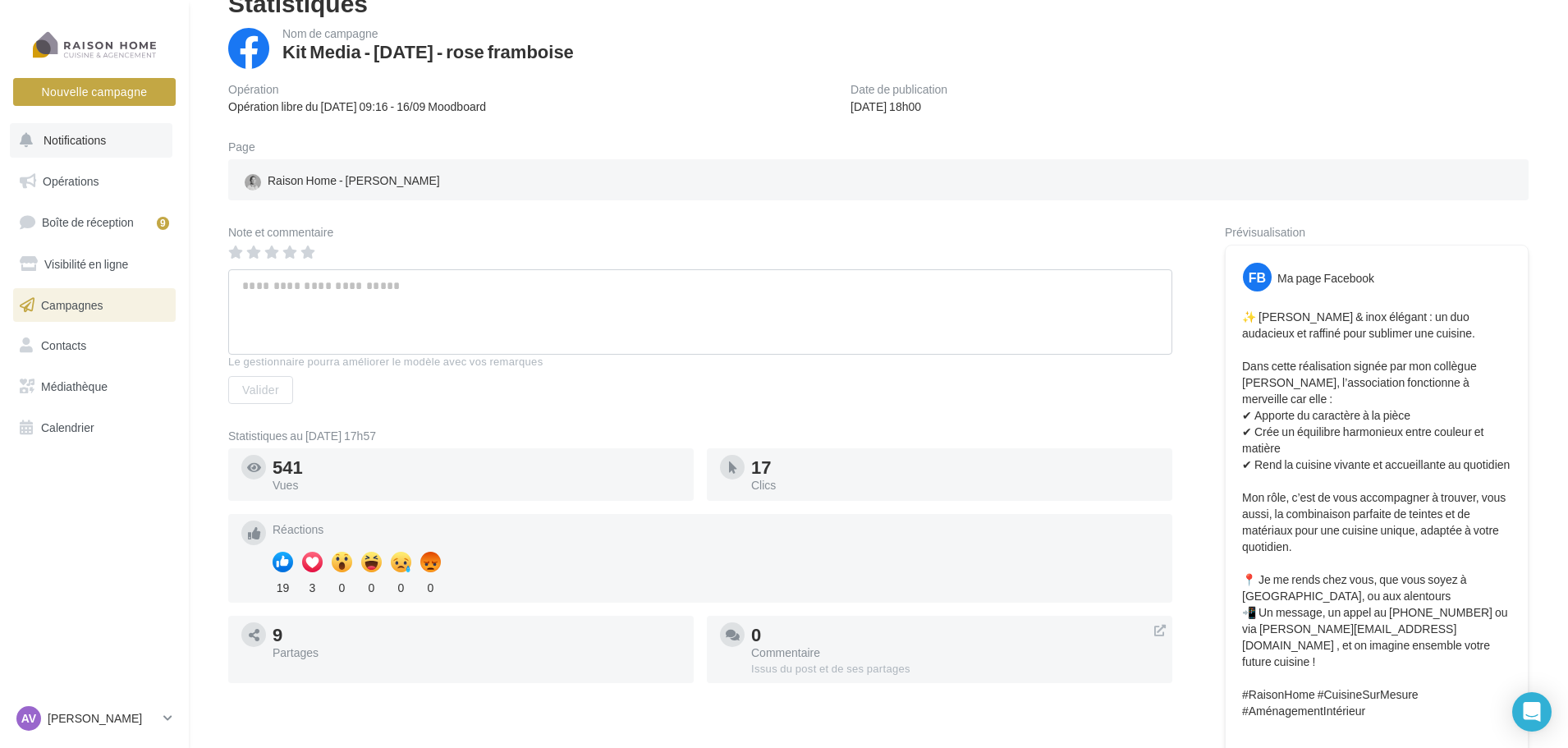
click at [74, 148] on button "Notifications" at bounding box center [90, 141] width 163 height 35
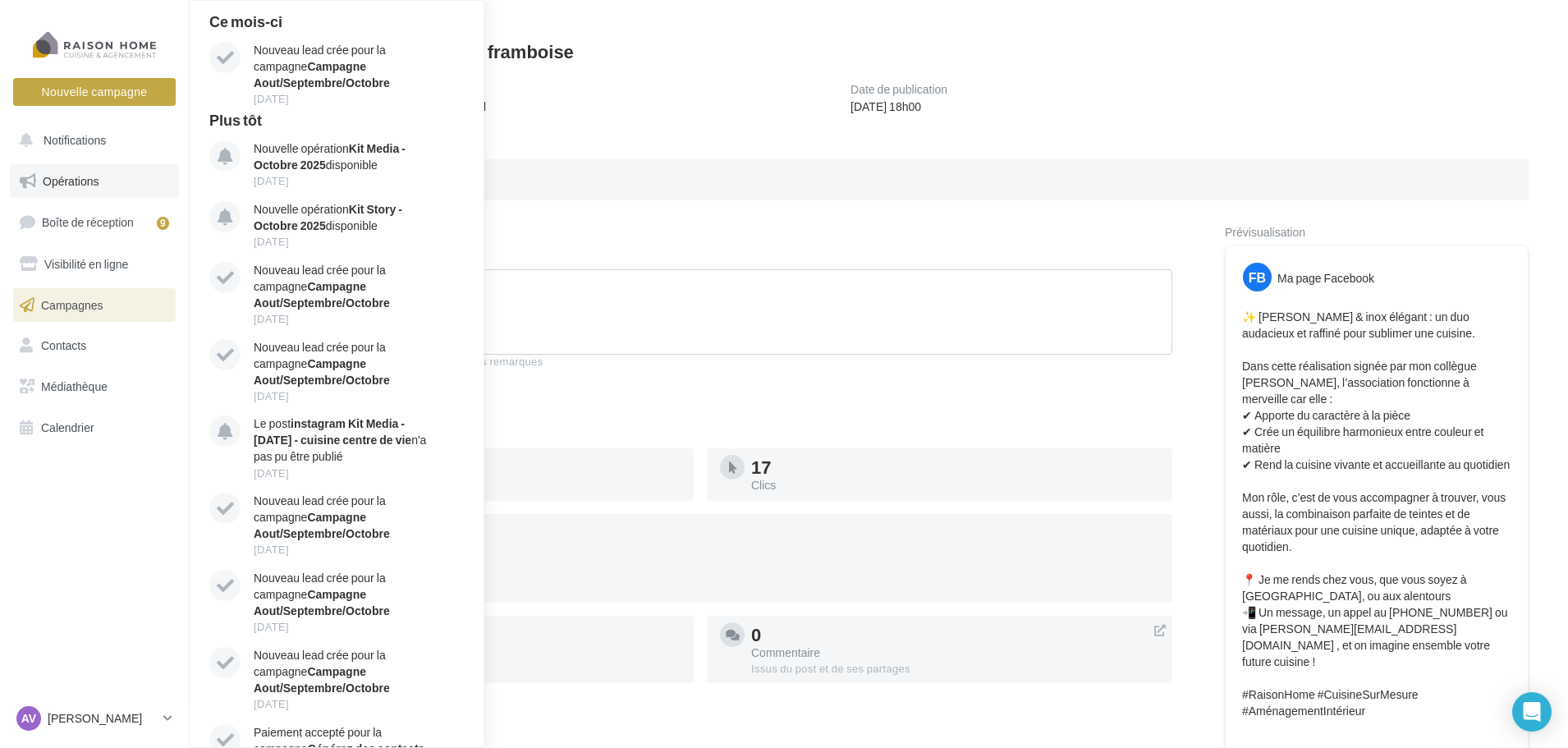
click at [114, 186] on link "Opérations" at bounding box center [94, 182] width 169 height 35
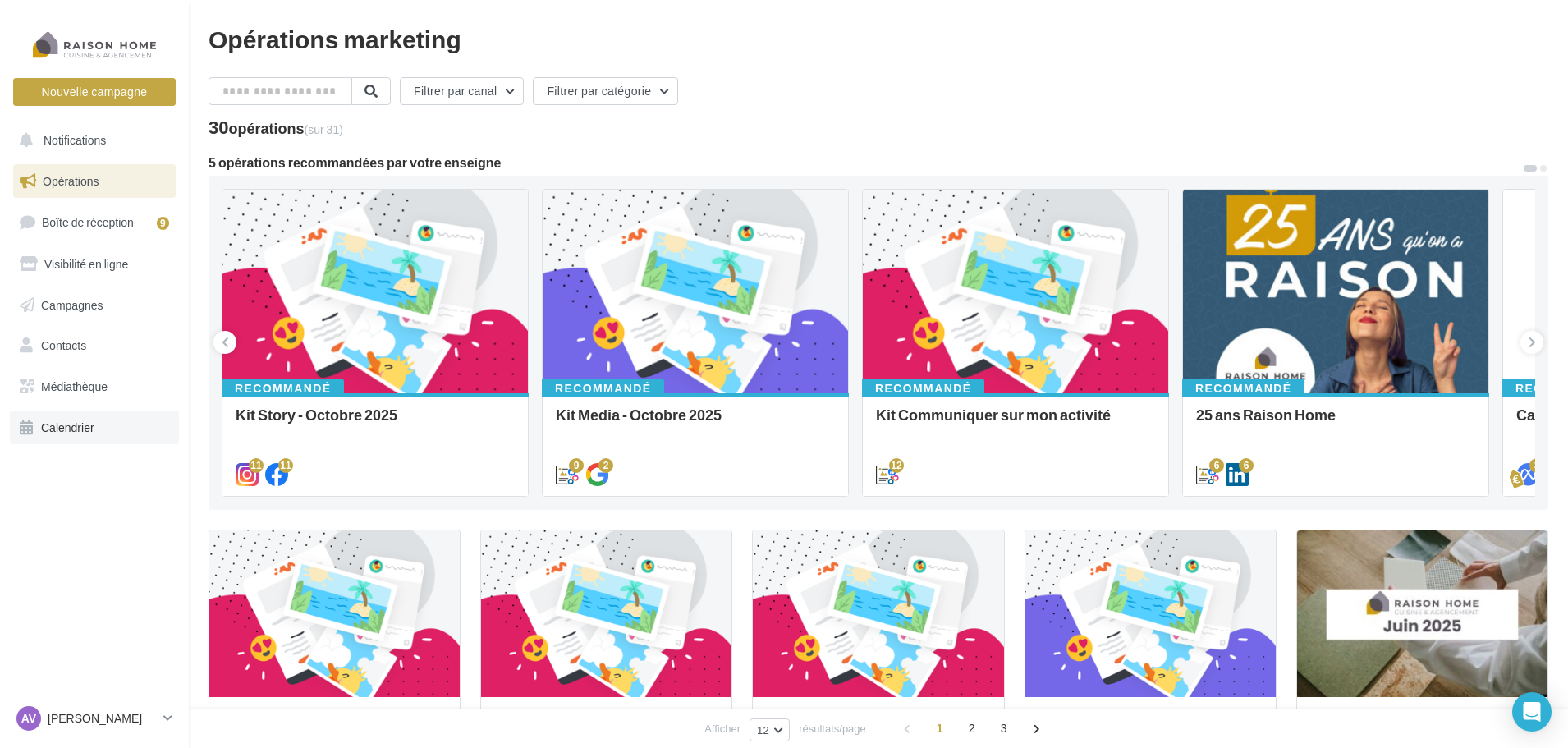
click at [111, 428] on link "Calendrier" at bounding box center [94, 428] width 169 height 35
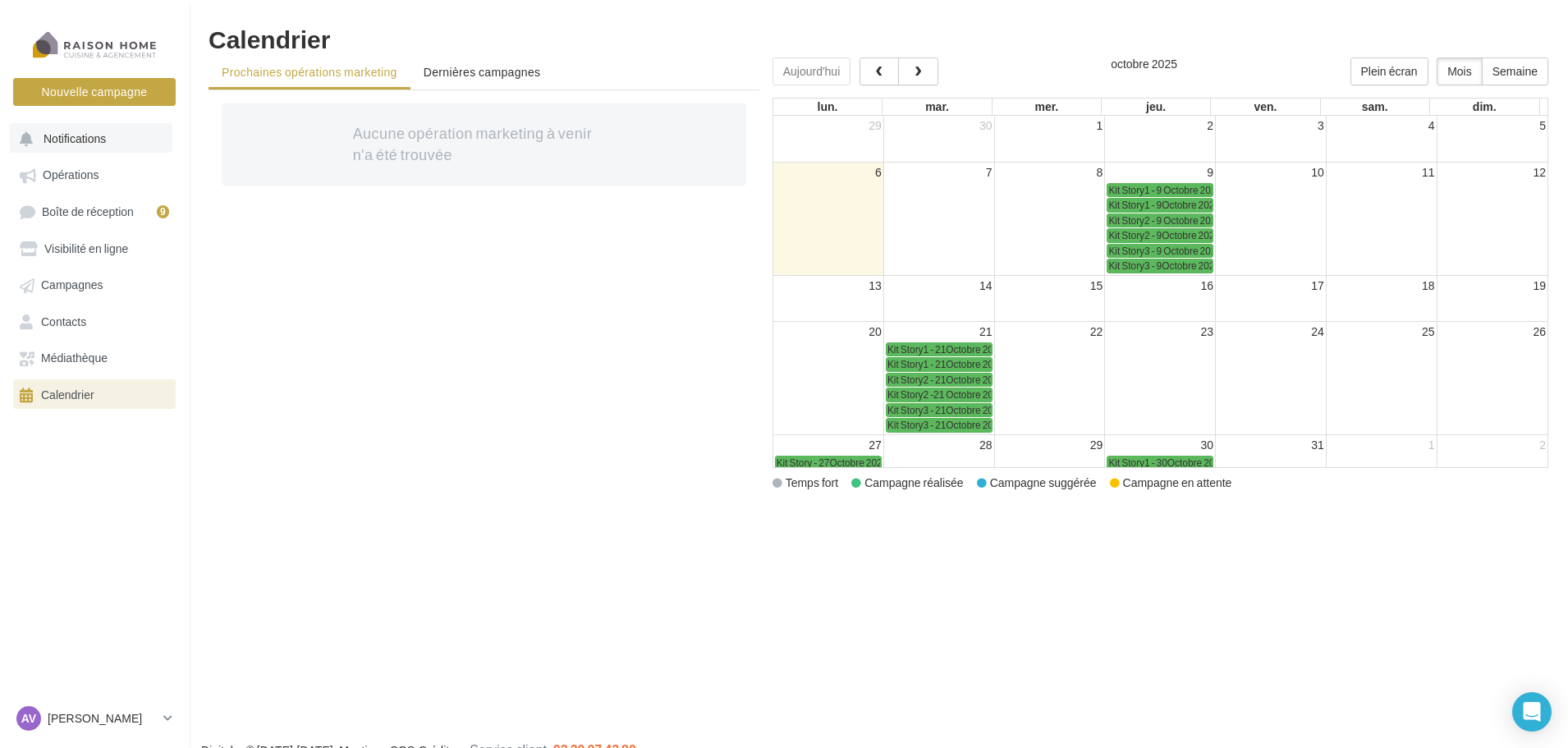
click at [81, 138] on span "Notifications" at bounding box center [74, 138] width 63 height 14
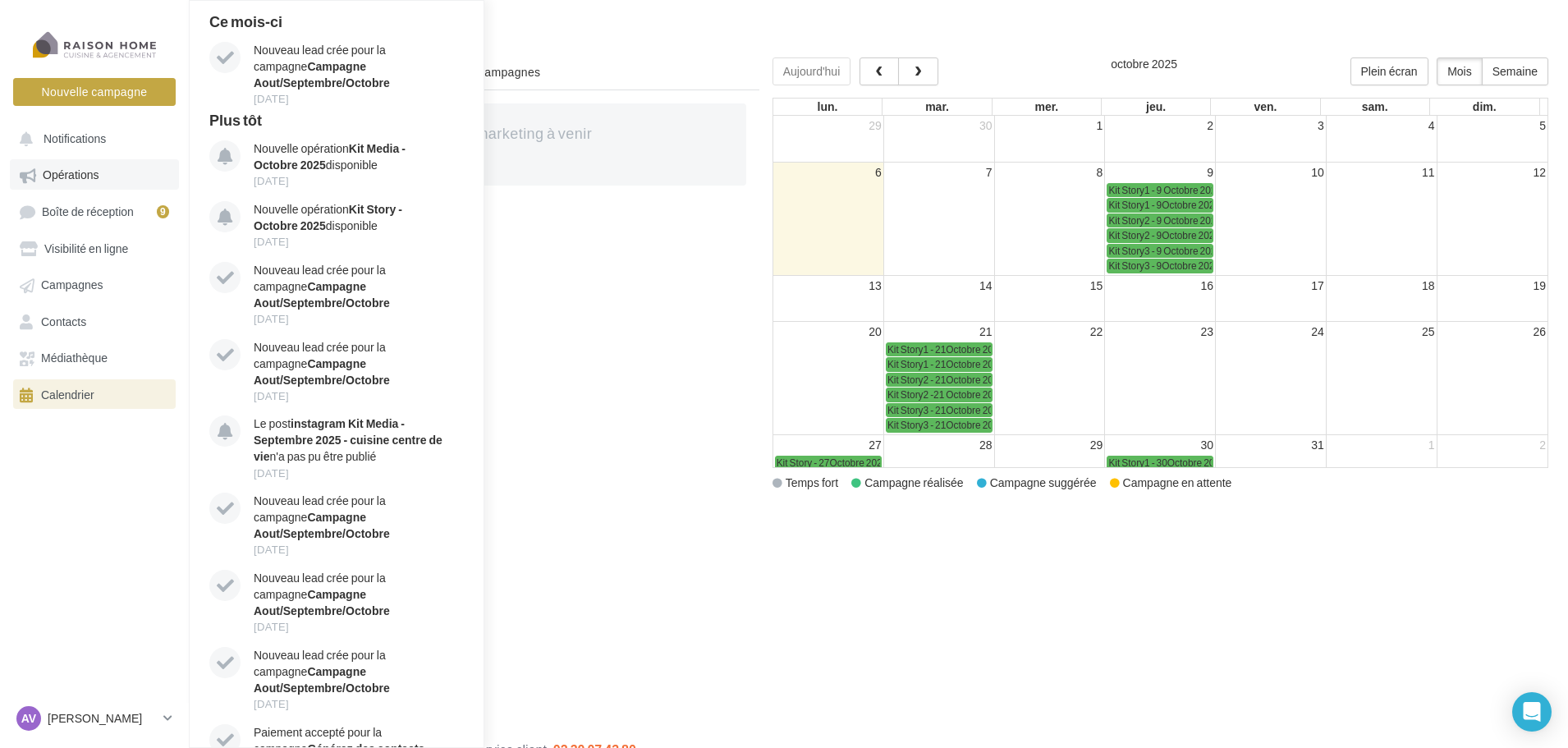
click at [85, 177] on span "Opérations" at bounding box center [70, 175] width 56 height 14
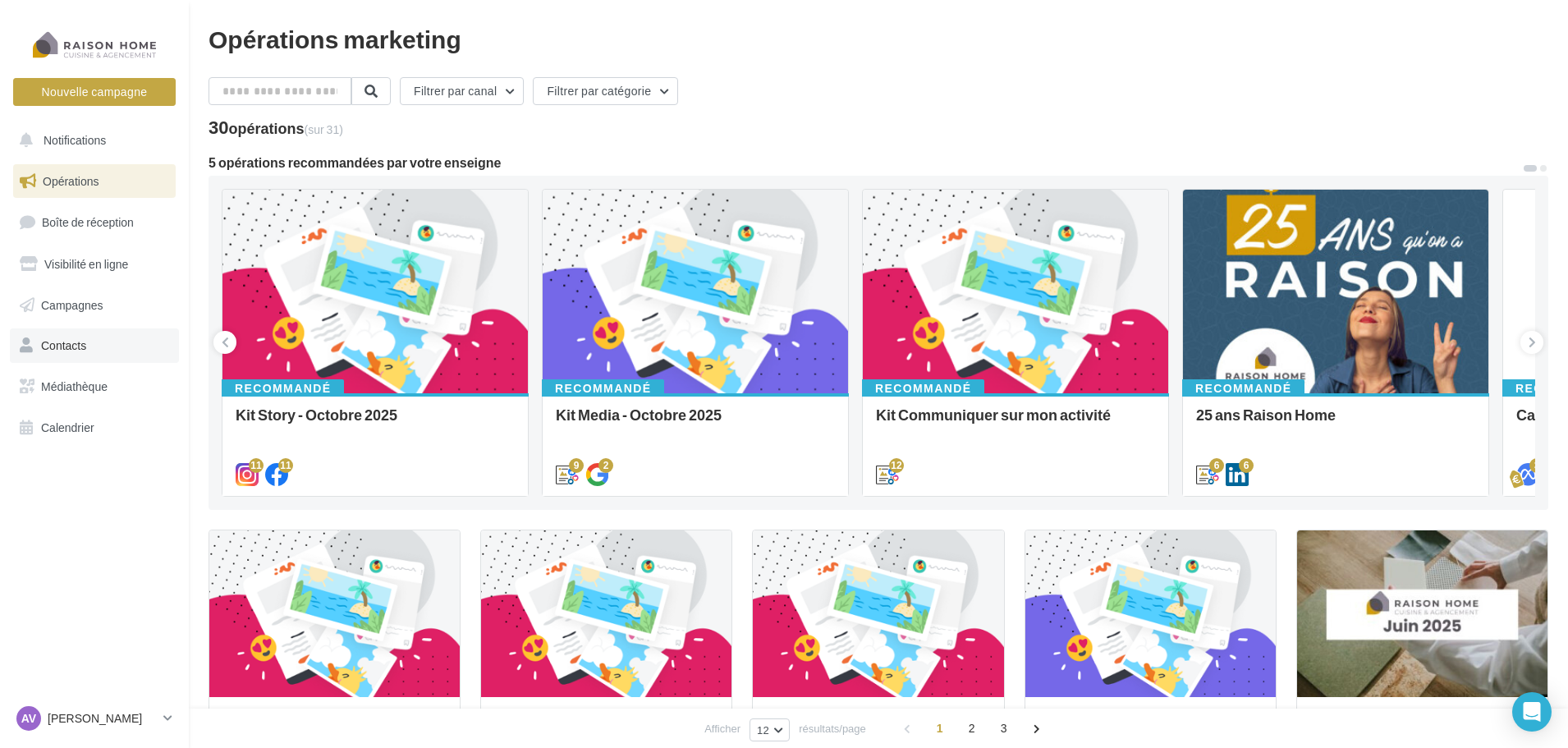
click at [116, 338] on link "Contacts" at bounding box center [94, 346] width 169 height 35
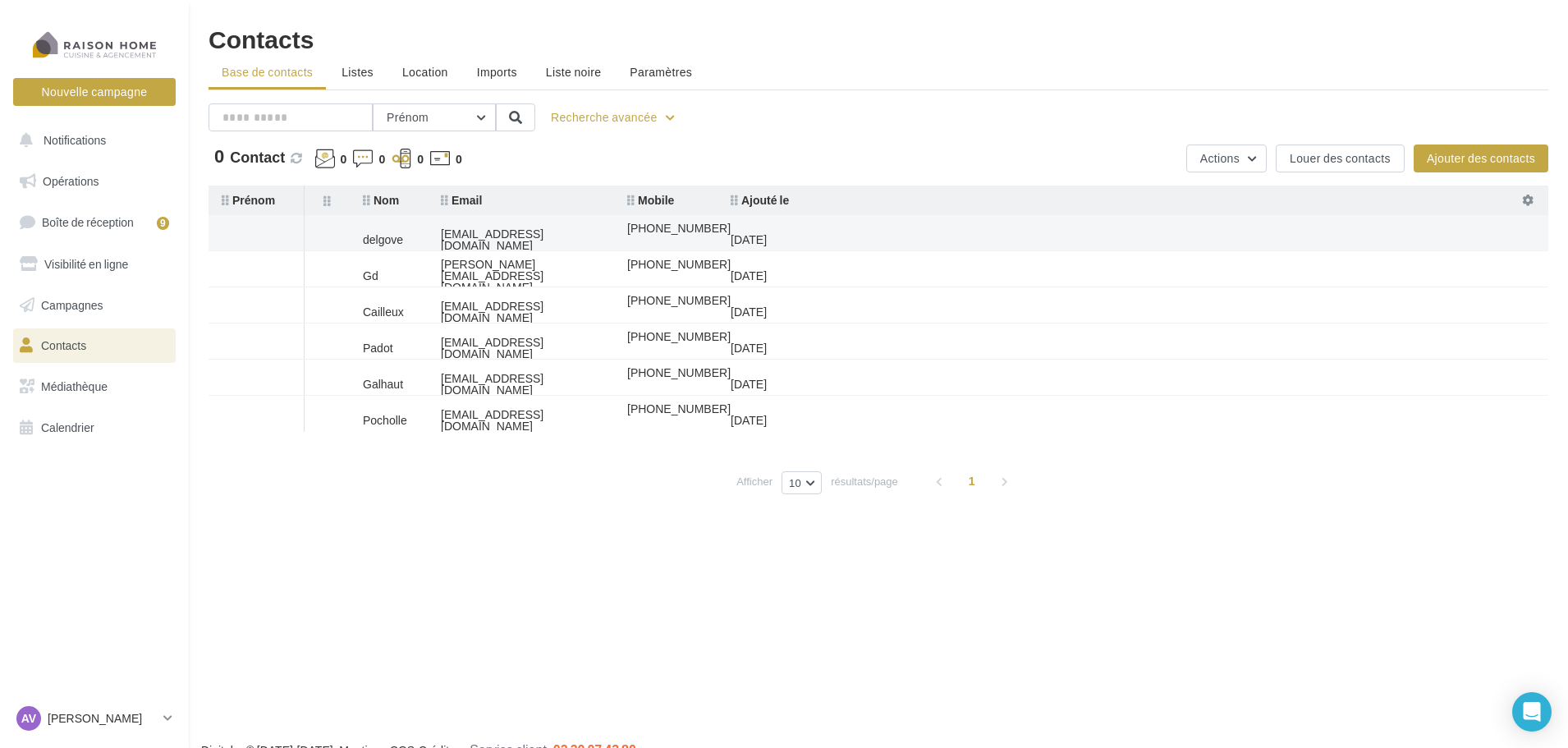
drag, startPoint x: 539, startPoint y: 238, endPoint x: 439, endPoint y: 237, distance: 100.0
click at [439, 237] on td "[EMAIL_ADDRESS][DOMAIN_NAME]" at bounding box center [521, 240] width 187 height 37
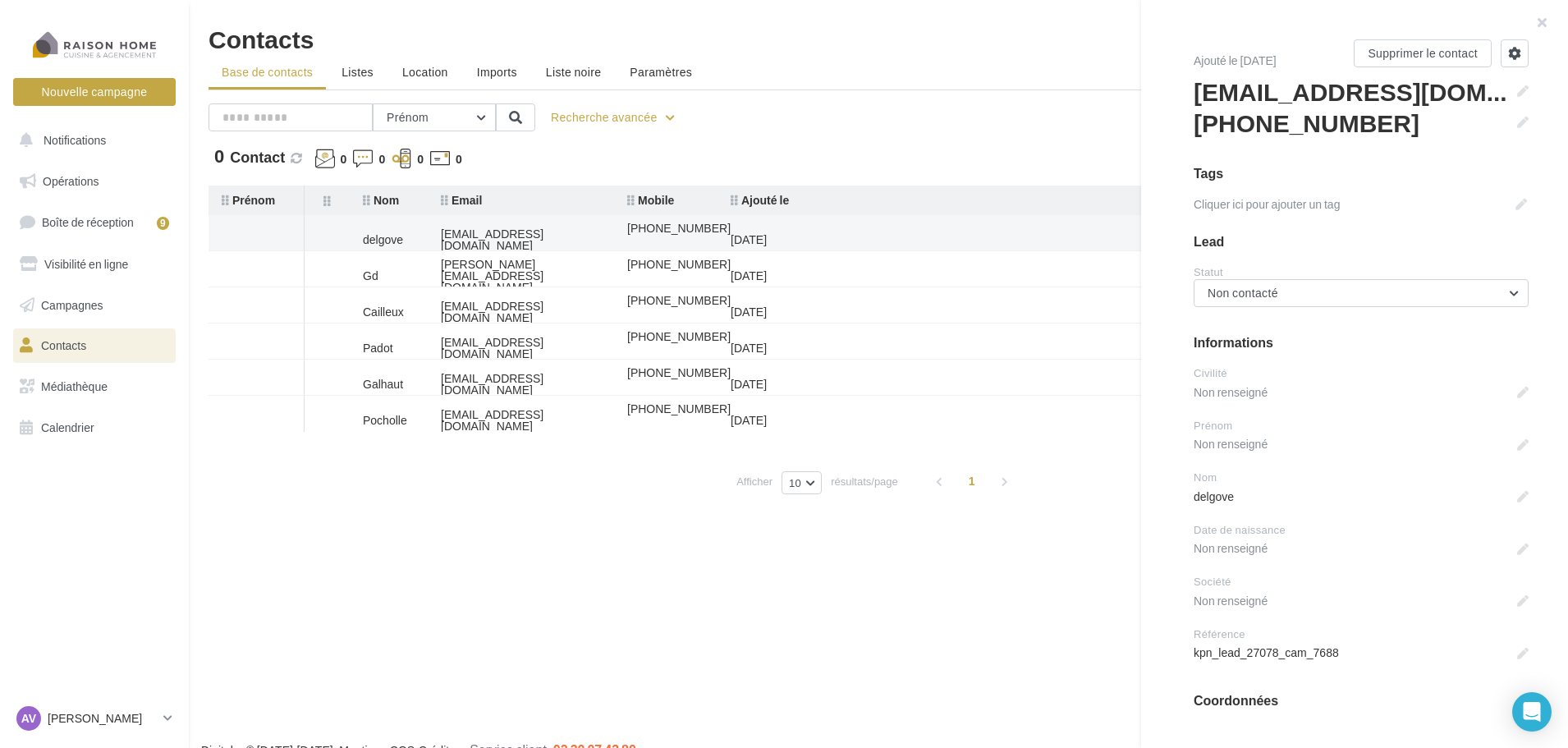
copy div "[EMAIL_ADDRESS][DOMAIN_NAME]"
click at [480, 584] on div "Nouvelle campagne Nouvelle campagne Notifications Opérations Boîte de réception…" at bounding box center [784, 400] width 1568 height 748
click at [601, 594] on div "Nouvelle campagne Nouvelle campagne Notifications Opérations Boîte de réception…" at bounding box center [784, 400] width 1568 height 748
click at [694, 586] on div "Nouvelle campagne Nouvelle campagne Notifications Opérations Boîte de réception…" at bounding box center [784, 400] width 1568 height 748
click at [1537, 24] on button "button" at bounding box center [1535, 24] width 65 height 49
